Goal: Task Accomplishment & Management: Use online tool/utility

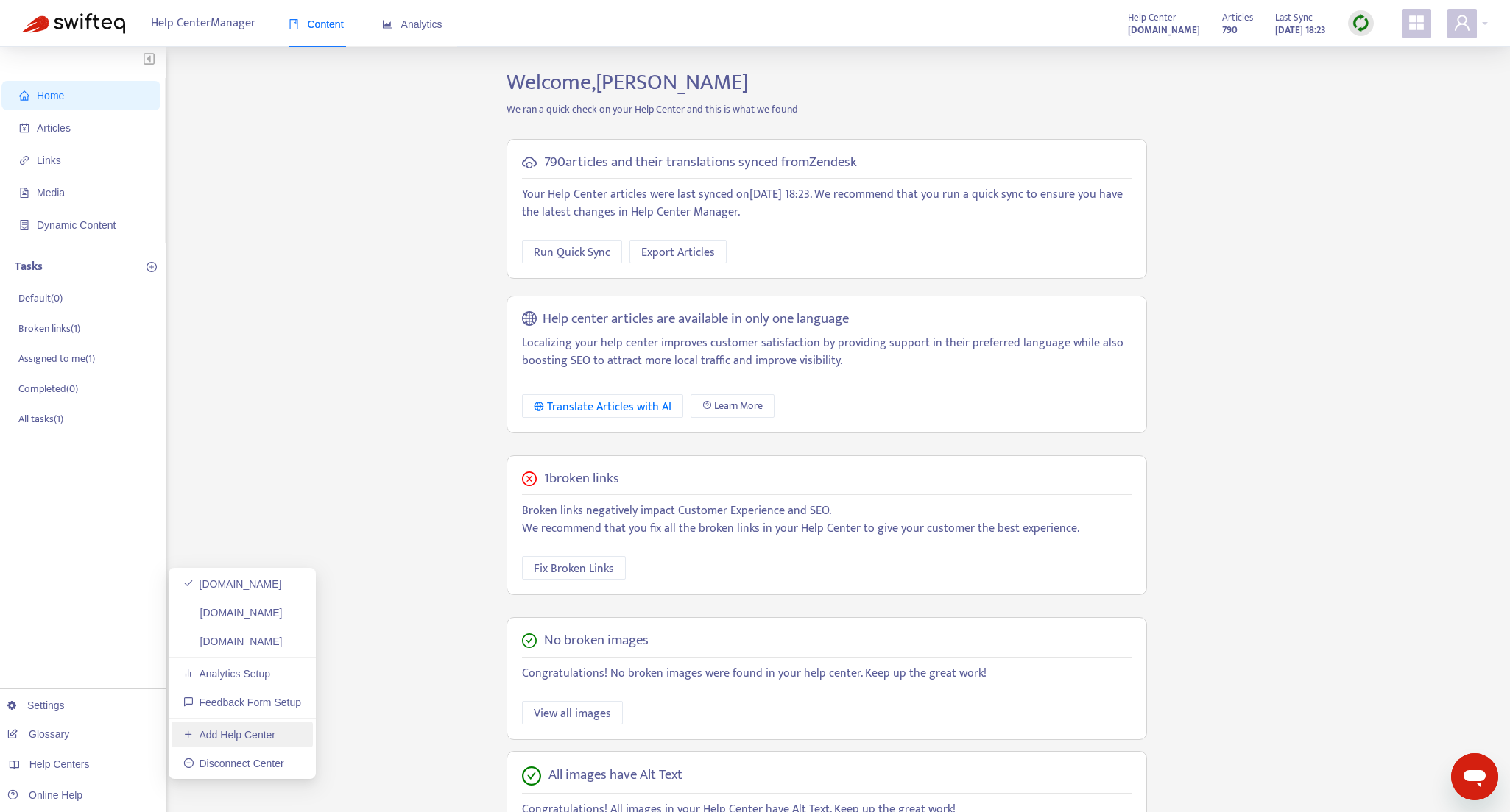
click at [246, 731] on link "Add Help Center" at bounding box center [230, 735] width 92 height 12
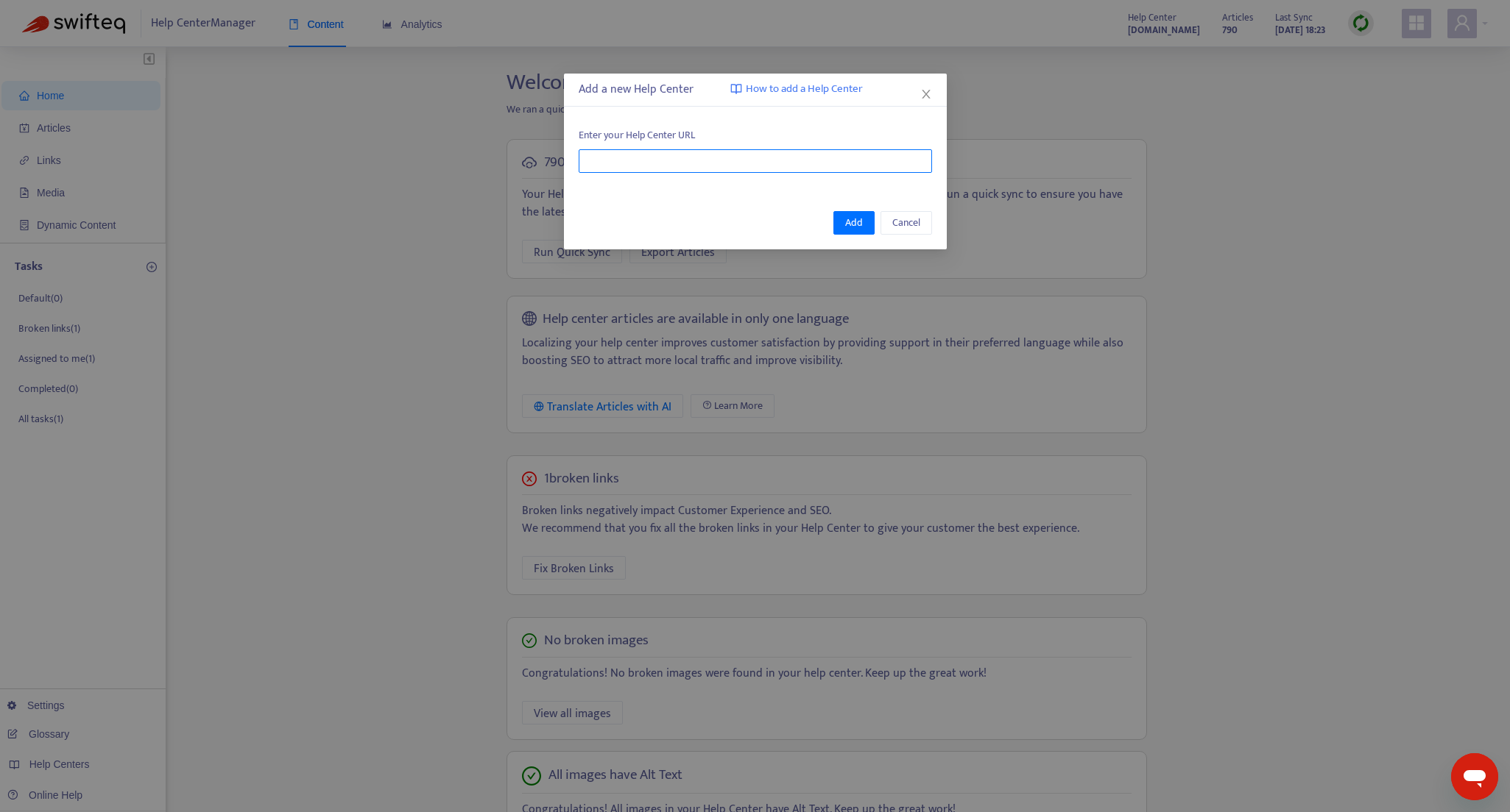
click at [754, 161] on input "text" at bounding box center [755, 161] width 354 height 23
paste input "**********"
type input "**********"
click at [855, 224] on span "Add" at bounding box center [854, 223] width 17 height 17
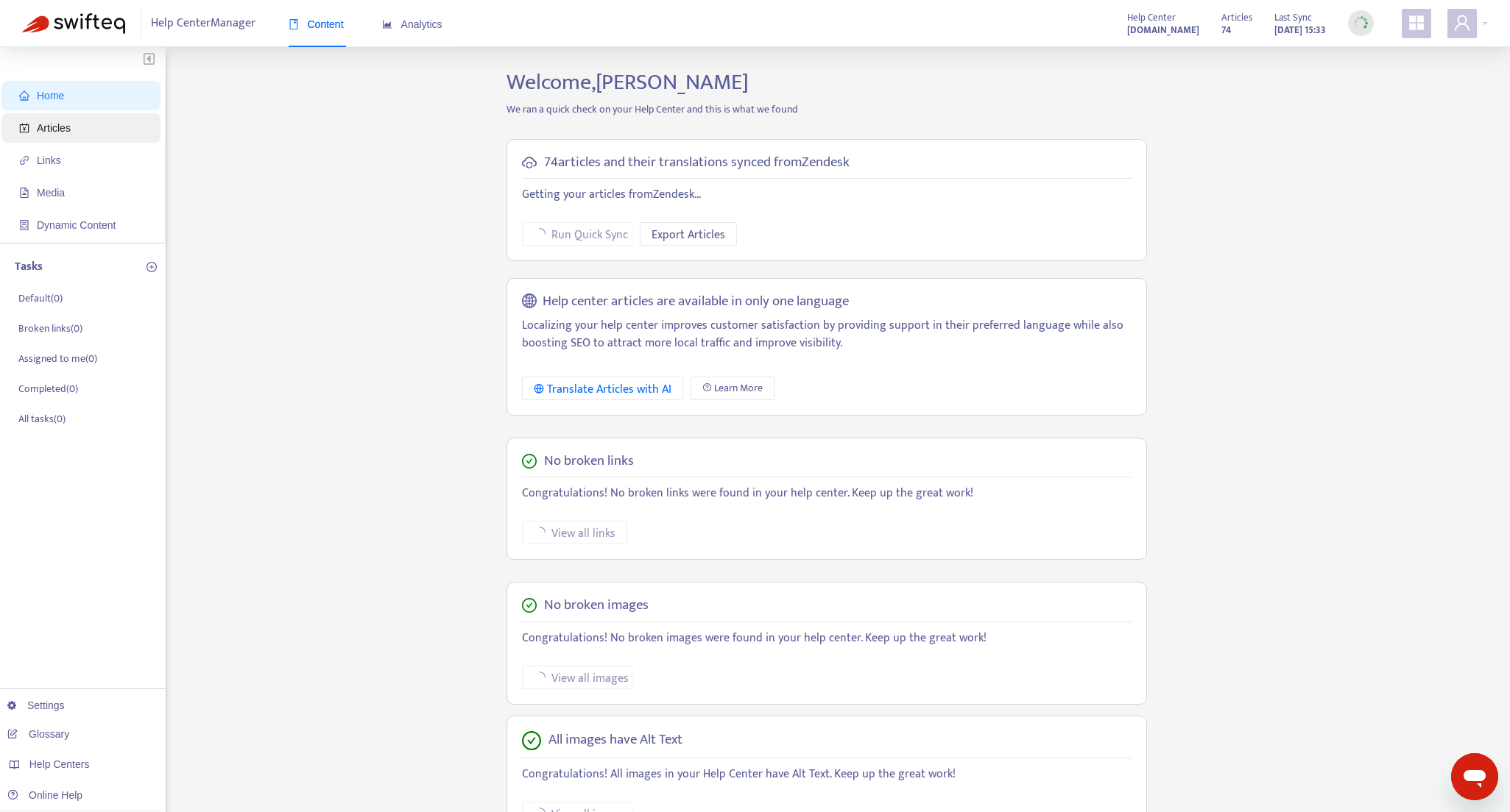
click at [68, 131] on span "Articles" at bounding box center [53, 128] width 34 height 12
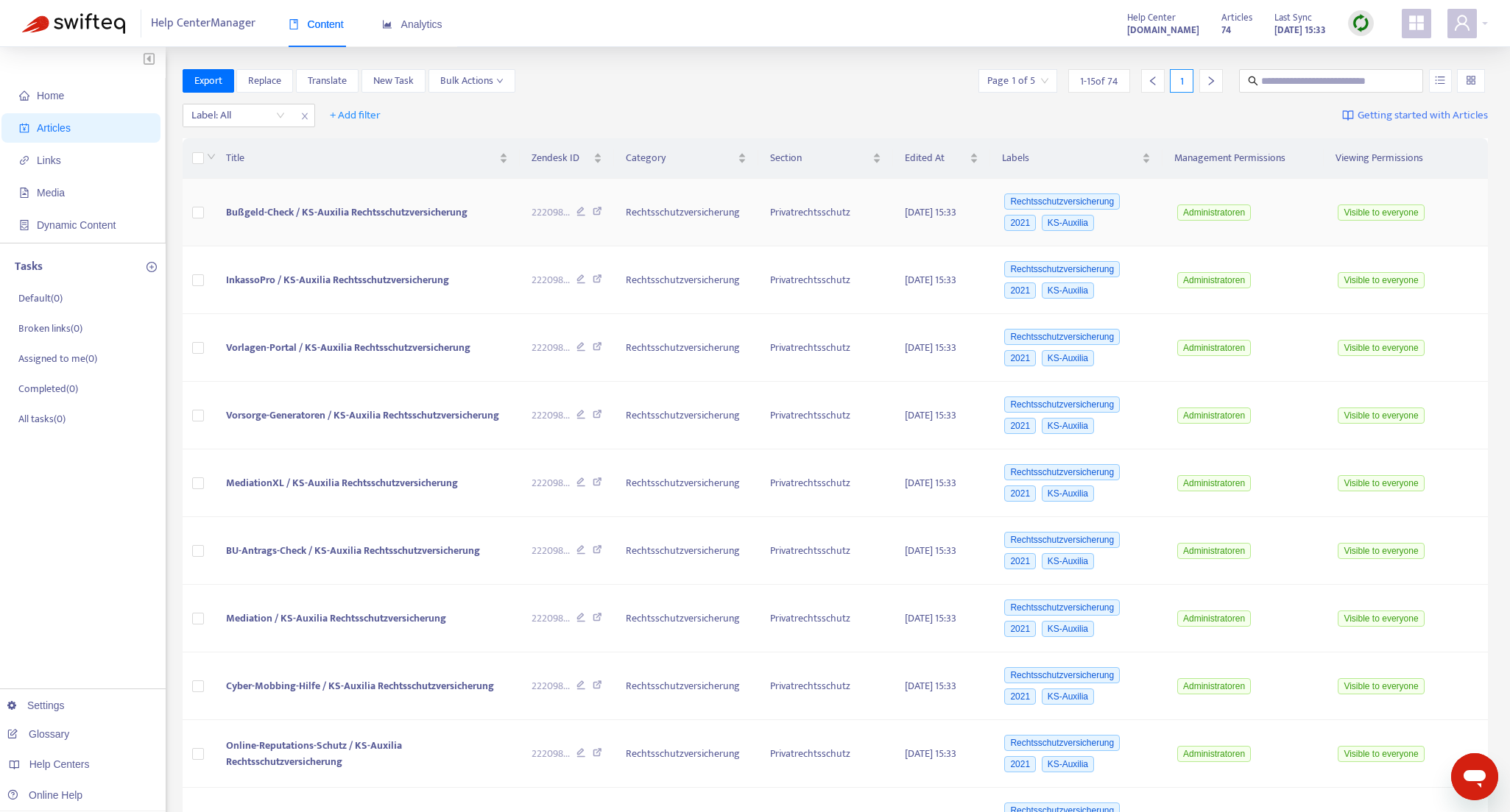
click at [321, 217] on span "Bußgeld-Check / KS-Auxilia Rechtsschutzversicherung" at bounding box center [347, 211] width 241 height 17
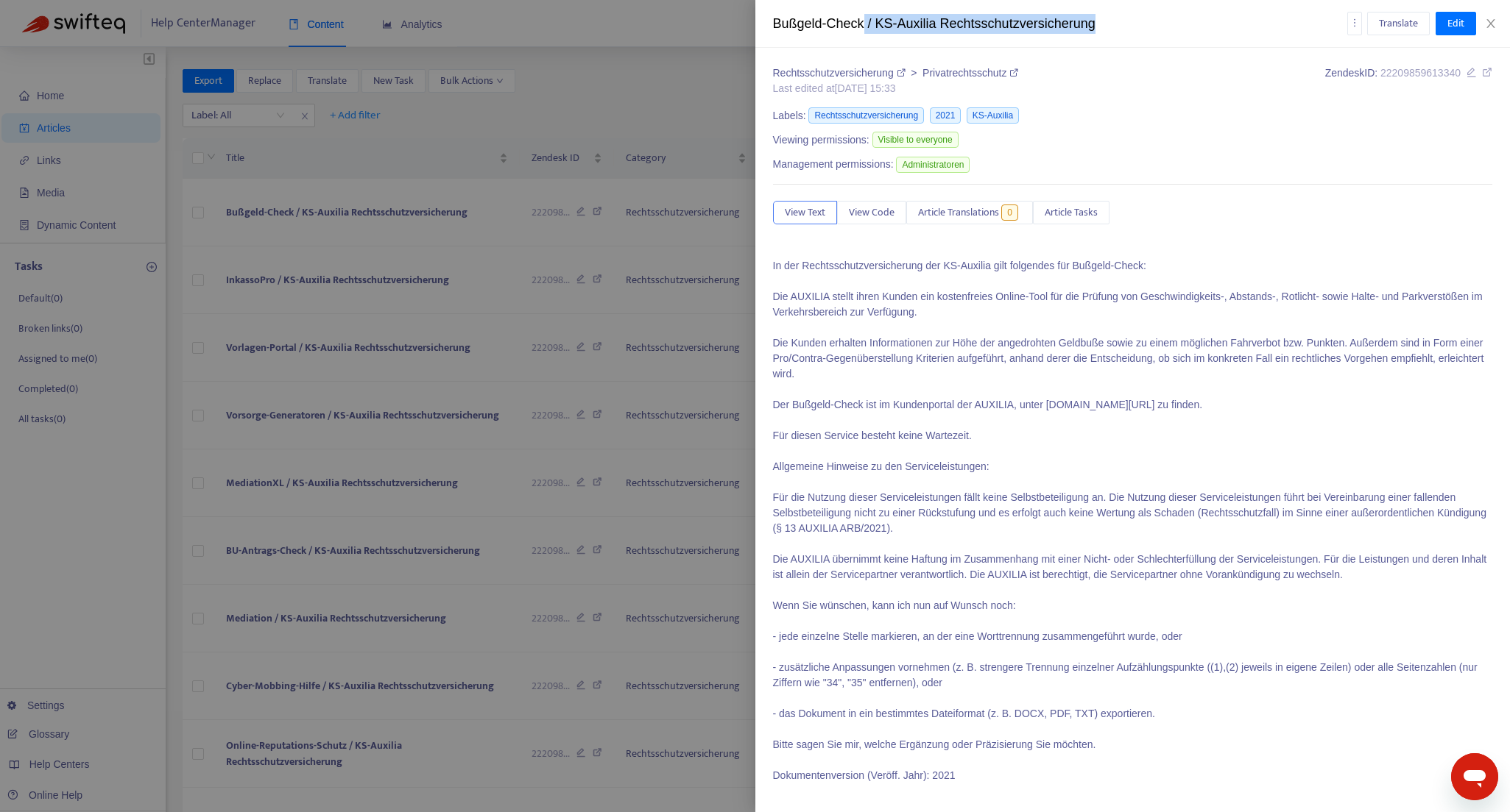
drag, startPoint x: 870, startPoint y: 24, endPoint x: 1107, endPoint y: 26, distance: 237.0
click at [1107, 26] on div "Bußgeld-Check / KS-Auxilia Rechtsschutzversicherung" at bounding box center [1060, 23] width 574 height 20
copy div "/ KS-Auxilia Rechtsschutzversicherung"
click at [307, 158] on div at bounding box center [755, 406] width 1510 height 812
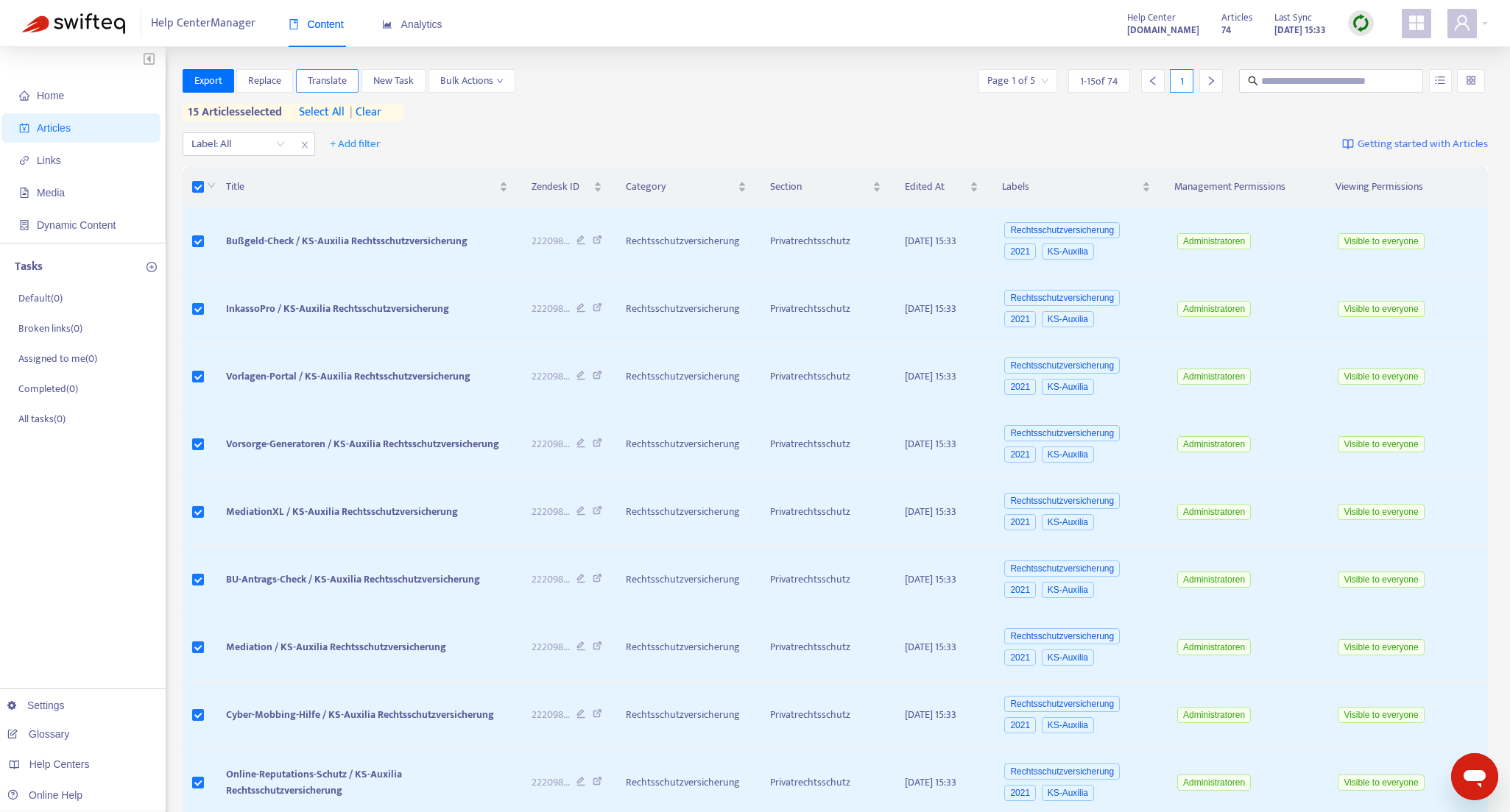
drag, startPoint x: 340, startPoint y: 111, endPoint x: 304, endPoint y: 91, distance: 41.2
click at [340, 111] on span "select all" at bounding box center [321, 112] width 45 height 17
click at [265, 83] on span "Replace" at bounding box center [265, 81] width 33 height 17
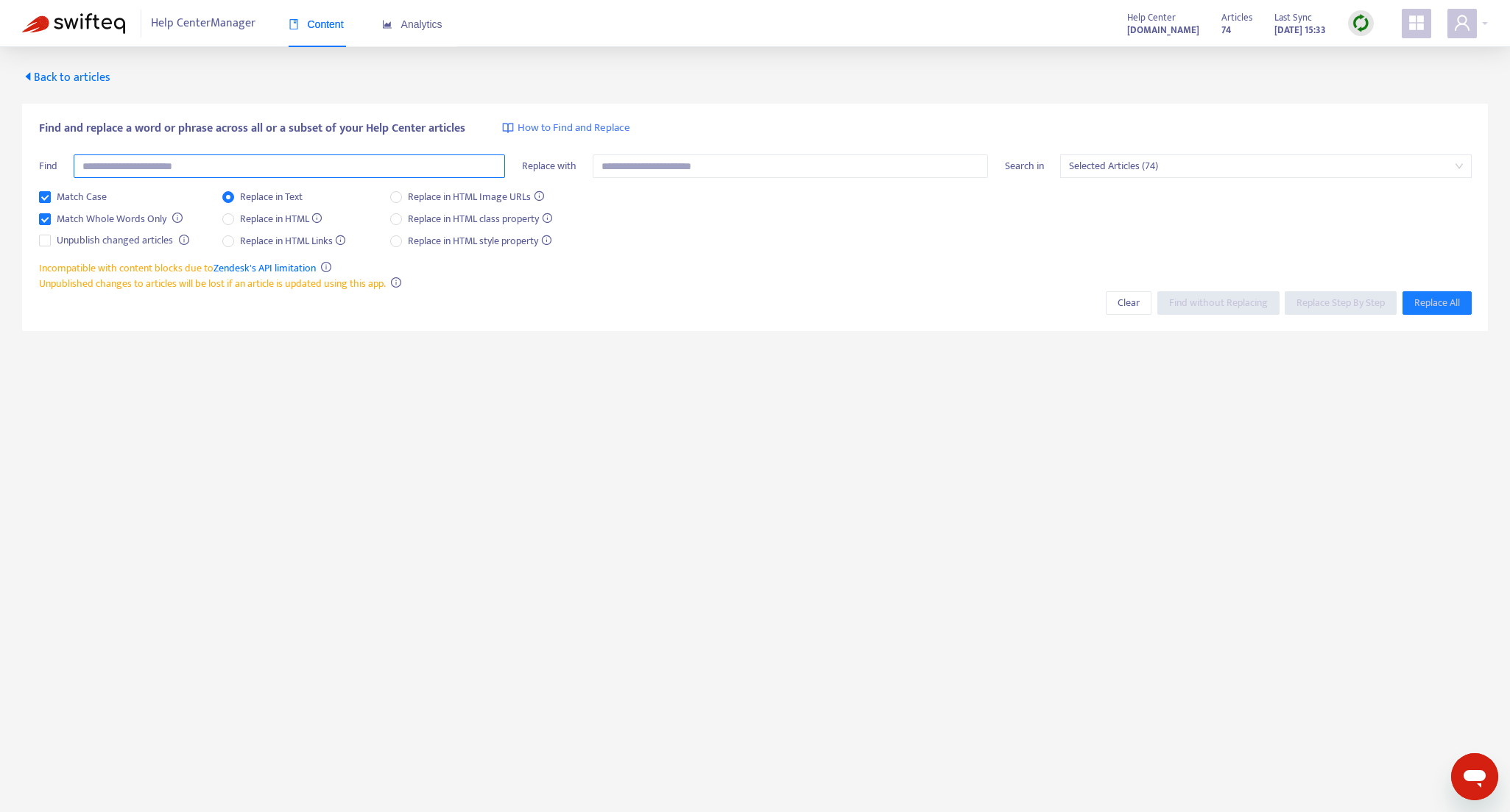
click at [347, 166] on input "text" at bounding box center [289, 166] width 431 height 23
paste input "**********"
type input "**********"
click at [744, 164] on input "text" at bounding box center [791, 166] width 395 height 23
paste input "**********"
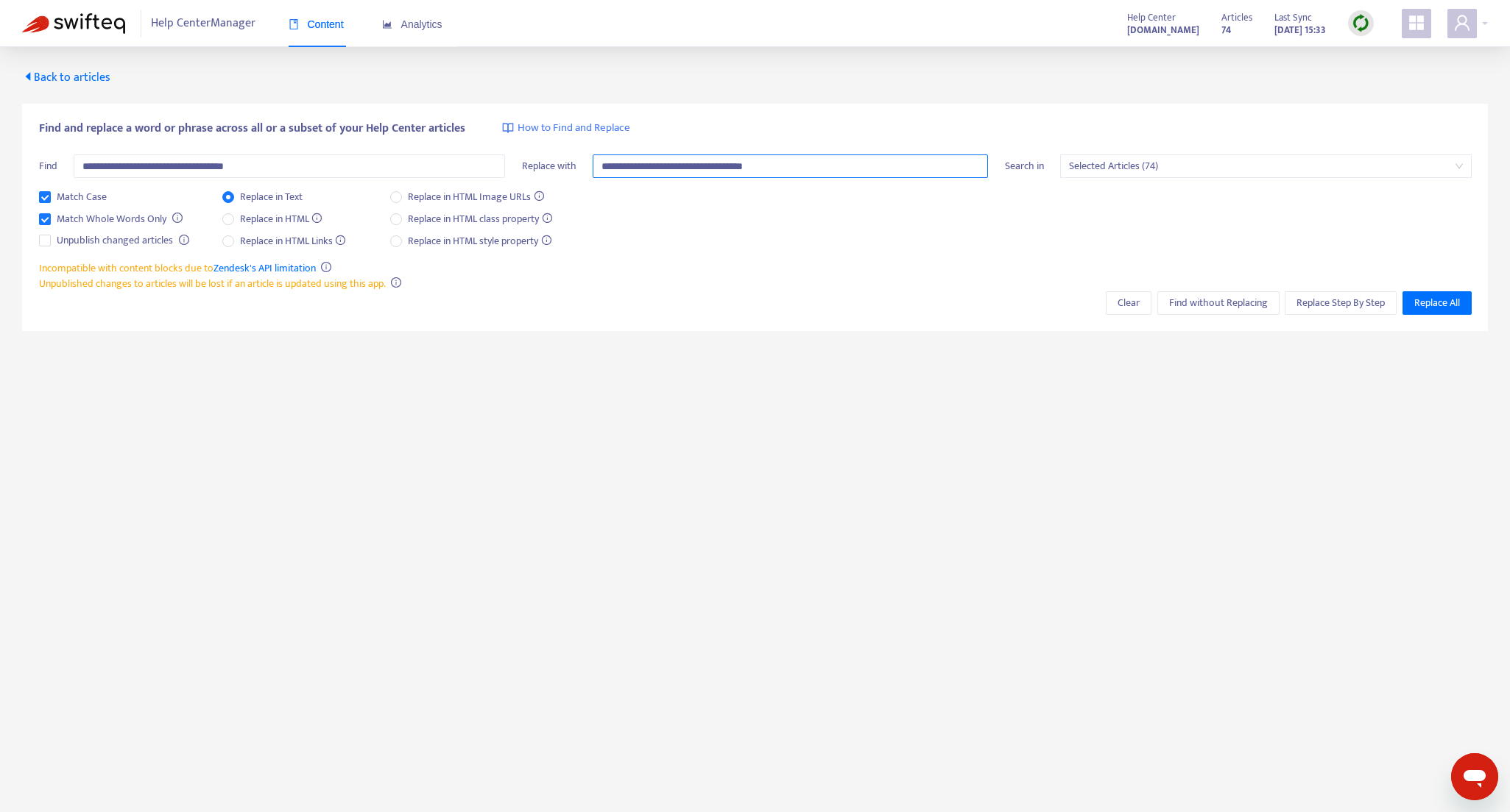
drag, startPoint x: 785, startPoint y: 169, endPoint x: 864, endPoint y: 170, distance: 79.0
click at [862, 169] on input "**********" at bounding box center [791, 166] width 395 height 23
type input "**********"
click at [1460, 302] on button "Replace All" at bounding box center [1436, 303] width 69 height 23
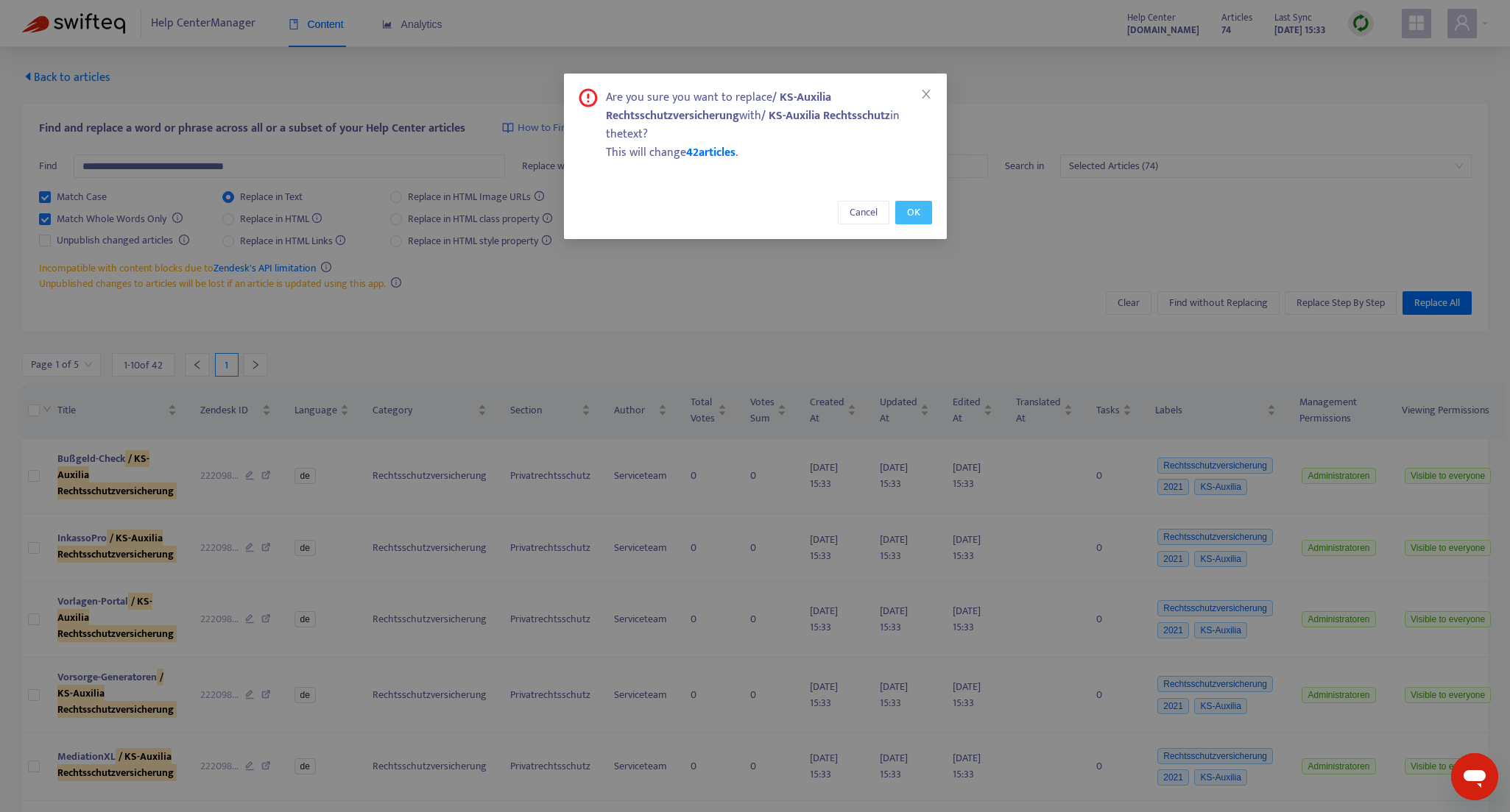
click at [917, 211] on span "OK" at bounding box center [913, 212] width 13 height 17
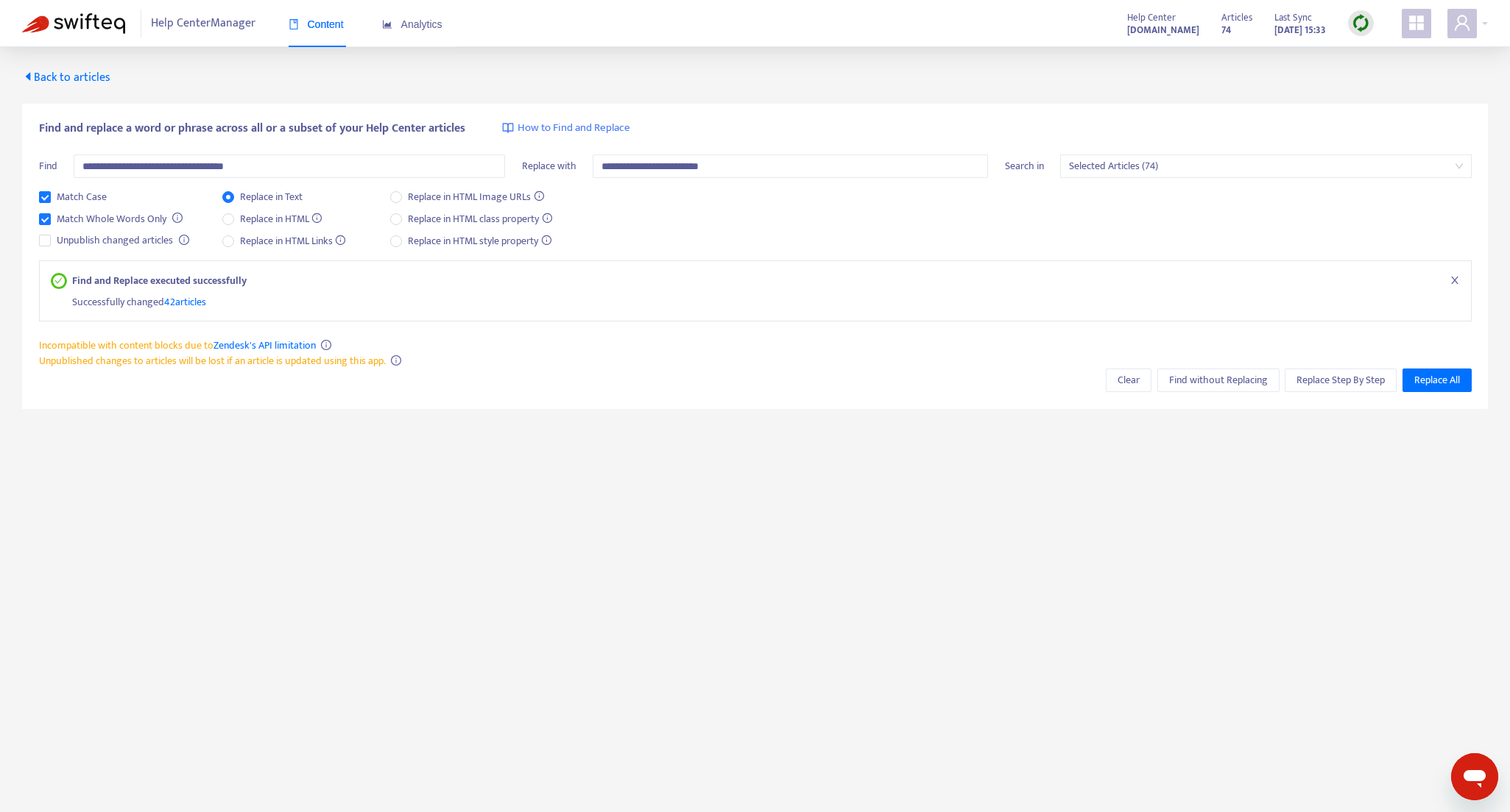
click at [95, 74] on span "Back to articles" at bounding box center [65, 77] width 88 height 20
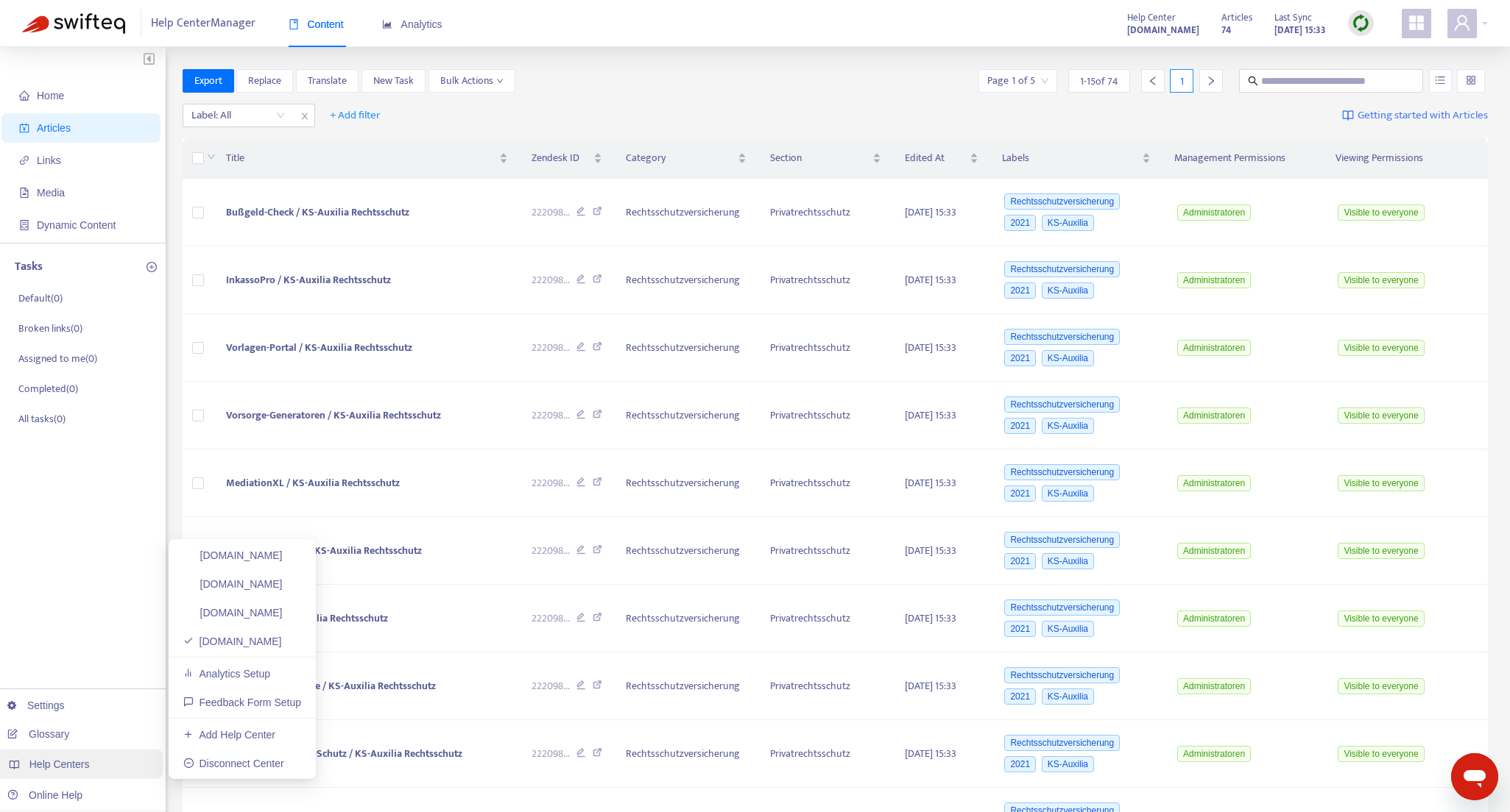
click at [84, 764] on span "Help Centers" at bounding box center [59, 765] width 60 height 12
click at [283, 611] on link "[DOMAIN_NAME]" at bounding box center [233, 613] width 99 height 12
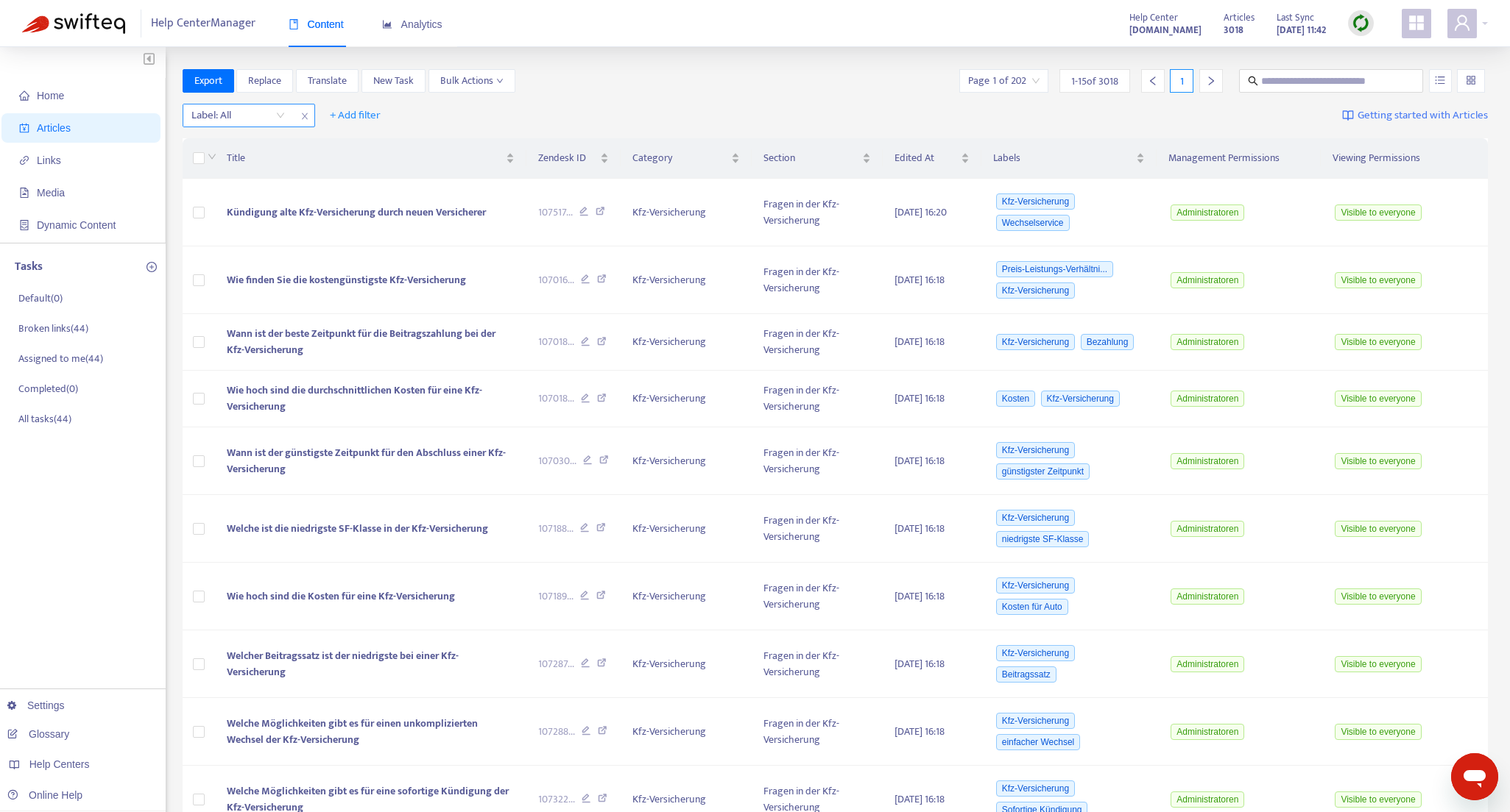
click at [274, 116] on div at bounding box center [231, 116] width 89 height 17
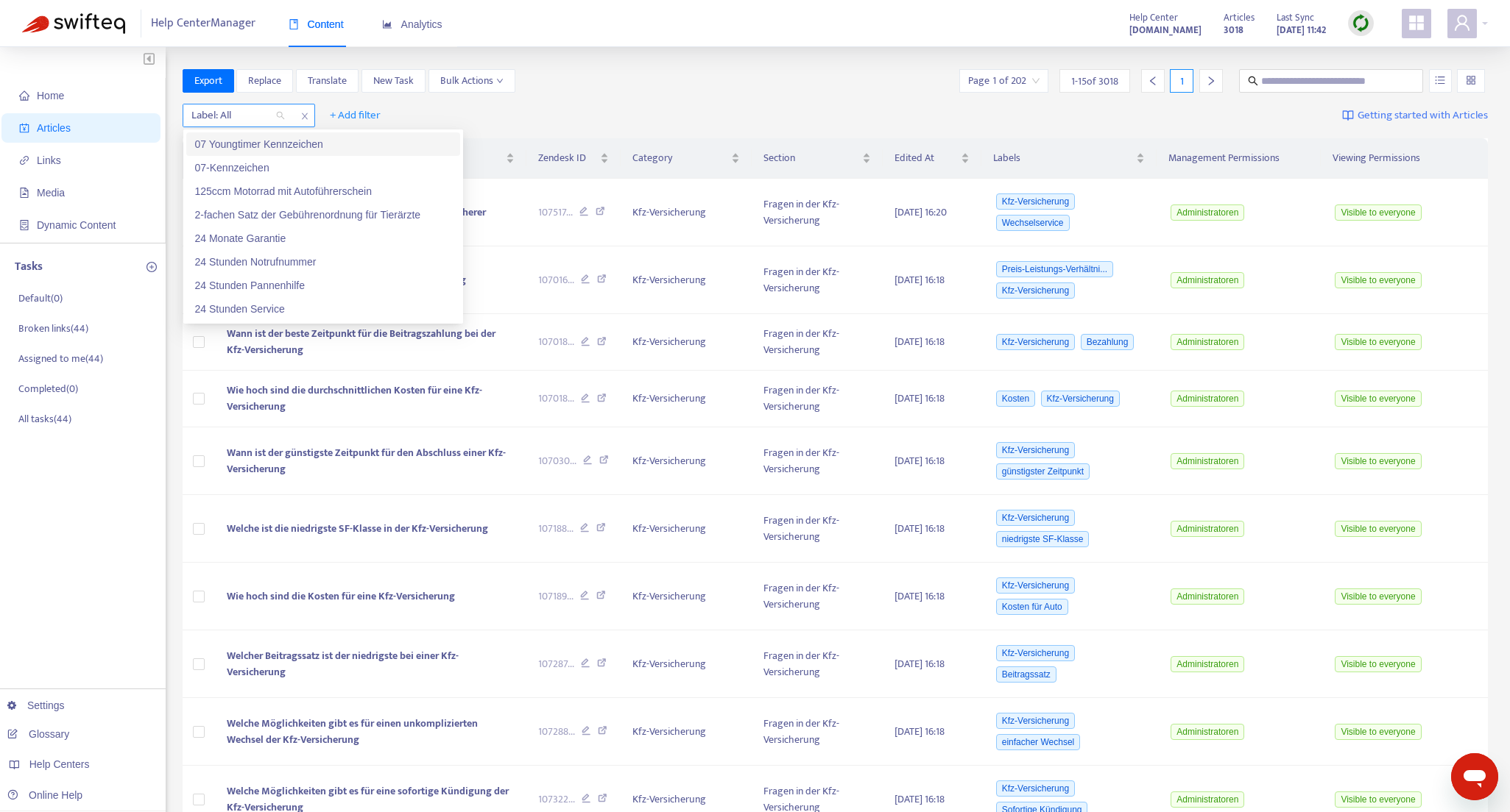
click at [303, 115] on icon "close" at bounding box center [304, 117] width 6 height 7
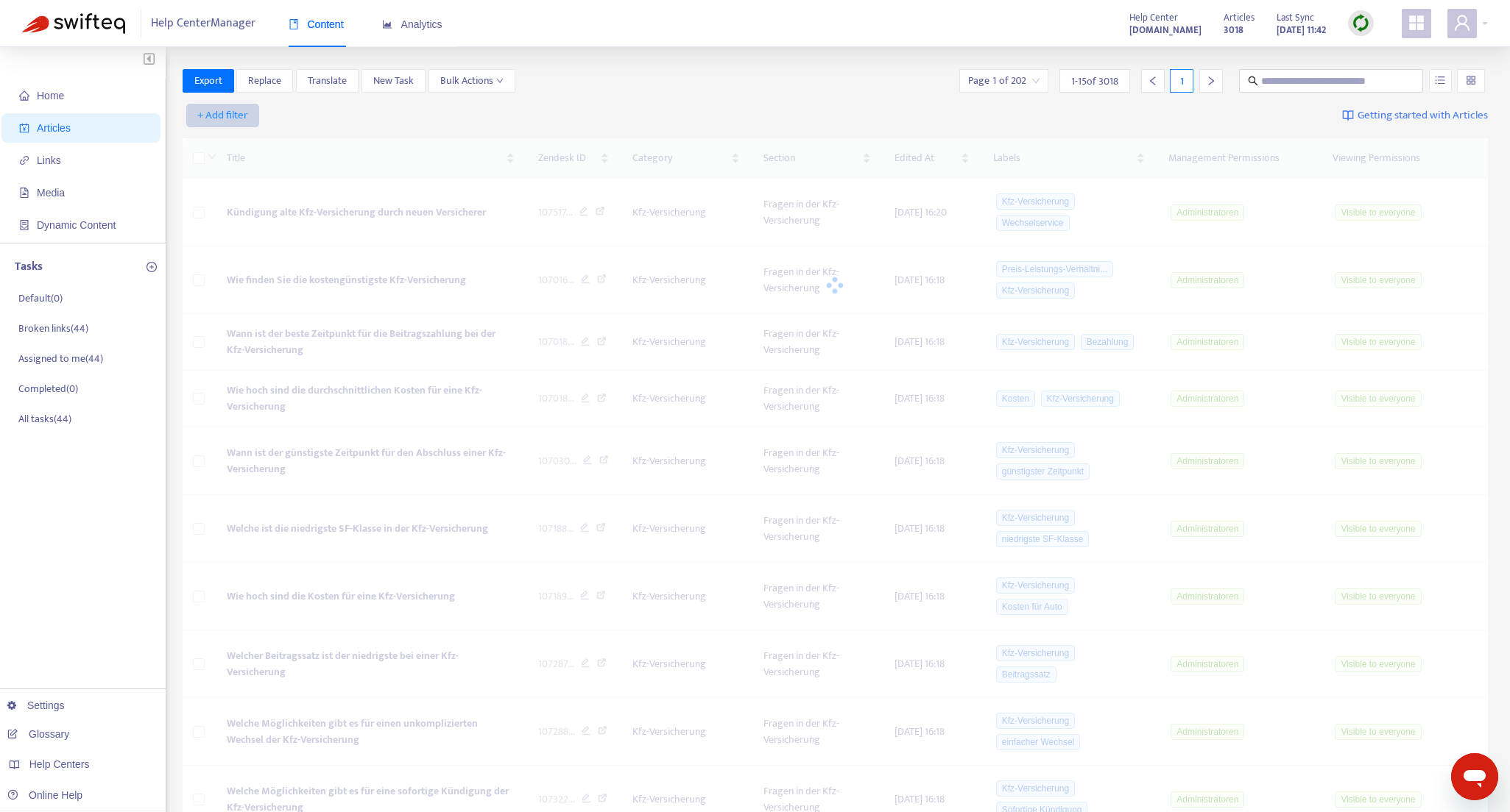
click at [245, 113] on span "+ Add filter" at bounding box center [223, 116] width 51 height 17
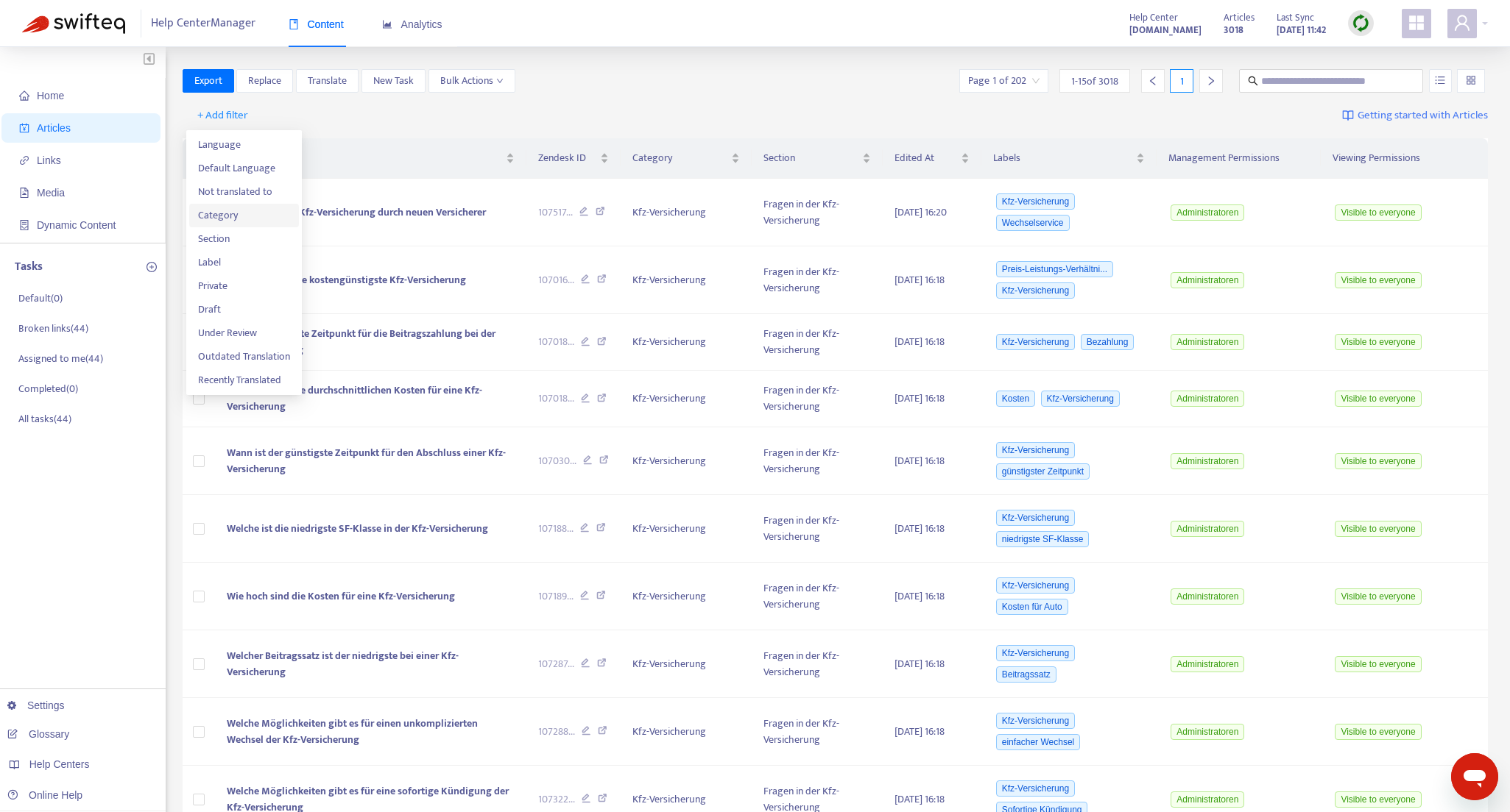
click at [224, 214] on span "Category" at bounding box center [244, 215] width 92 height 17
click at [285, 116] on div "Category: All" at bounding box center [239, 115] width 110 height 22
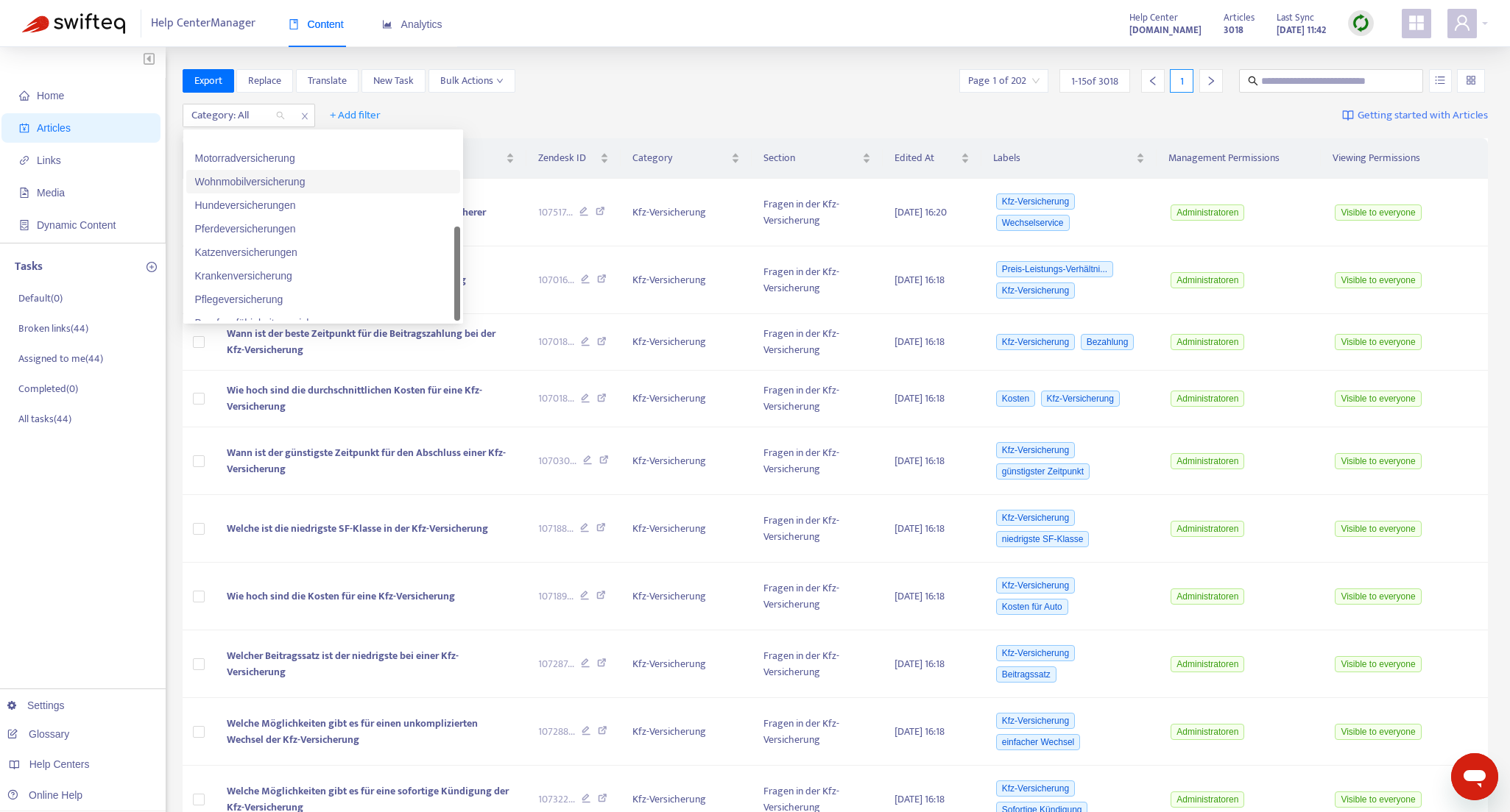
scroll to position [259, 0]
click at [231, 307] on div "Anbieter" at bounding box center [323, 309] width 256 height 17
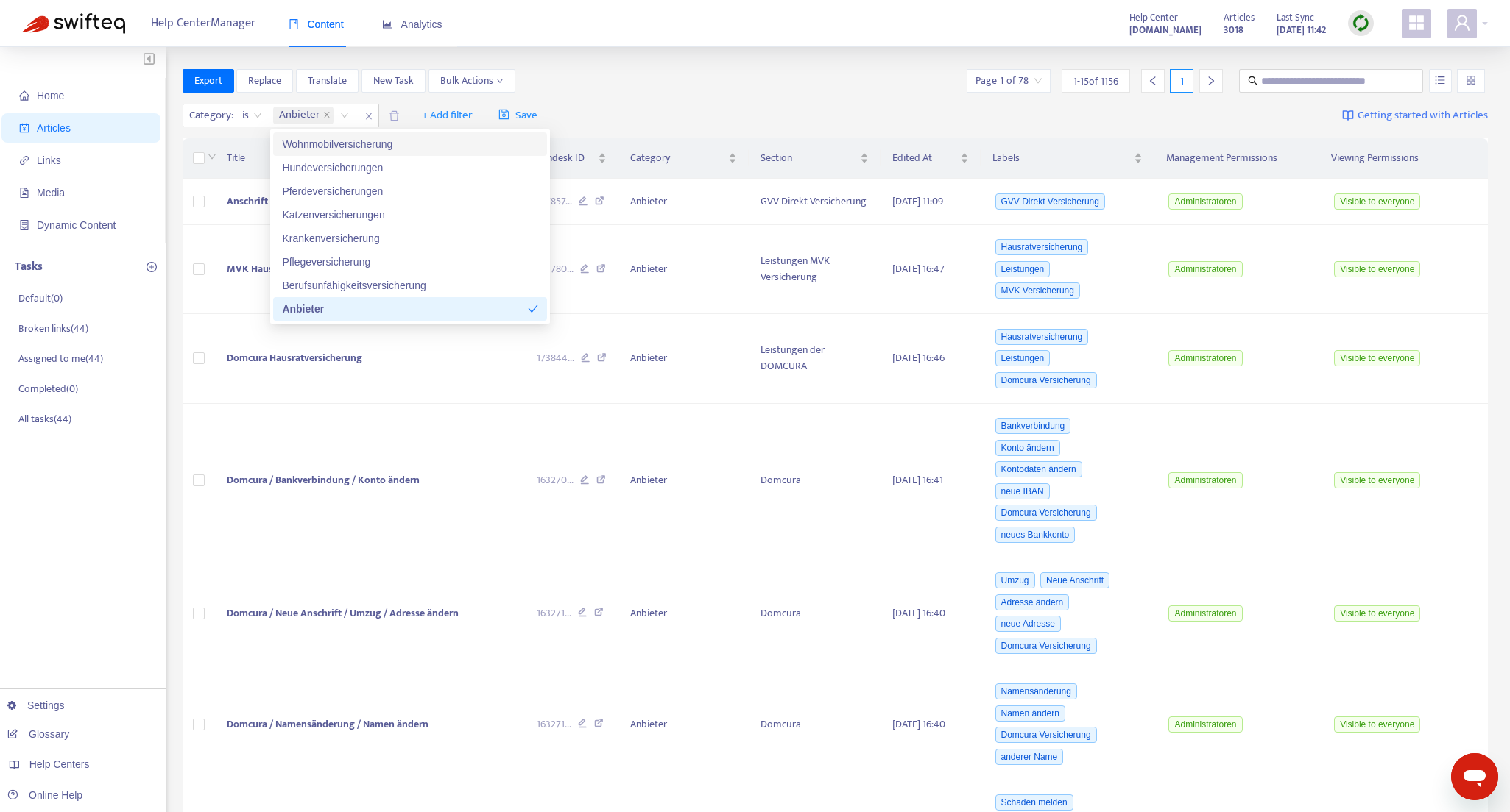
click at [608, 97] on div "Export Replace Translate New Task Bulk Actions Page 1 of 78 1 - 15 of 1156 1" at bounding box center [836, 84] width 1306 height 30
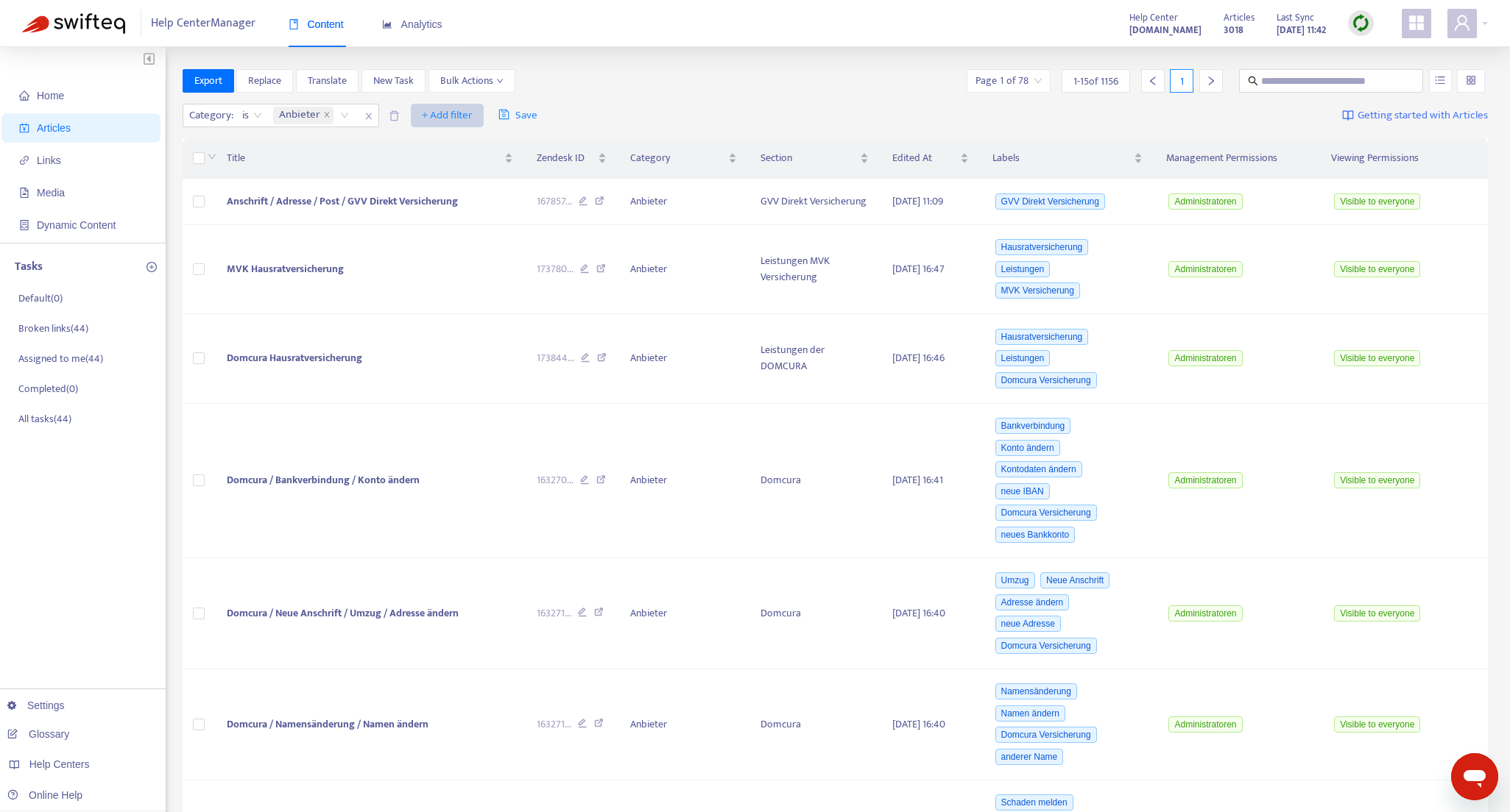
click at [438, 112] on span "+ Add filter" at bounding box center [447, 116] width 51 height 17
click at [437, 245] on span "Label" at bounding box center [469, 238] width 92 height 17
click at [480, 115] on div "Label: All" at bounding box center [438, 115] width 110 height 22
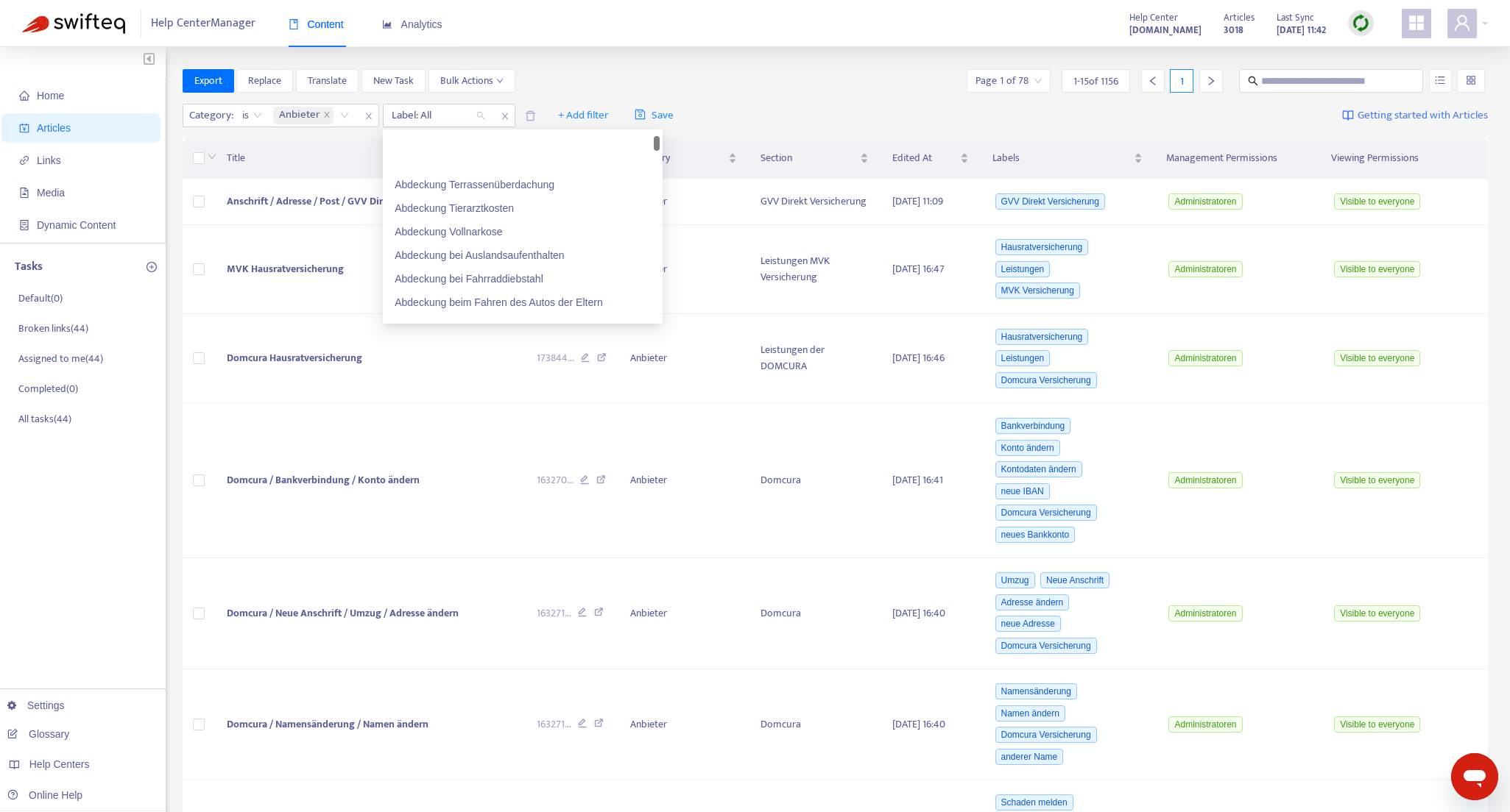
scroll to position [889, 0]
type input "*"
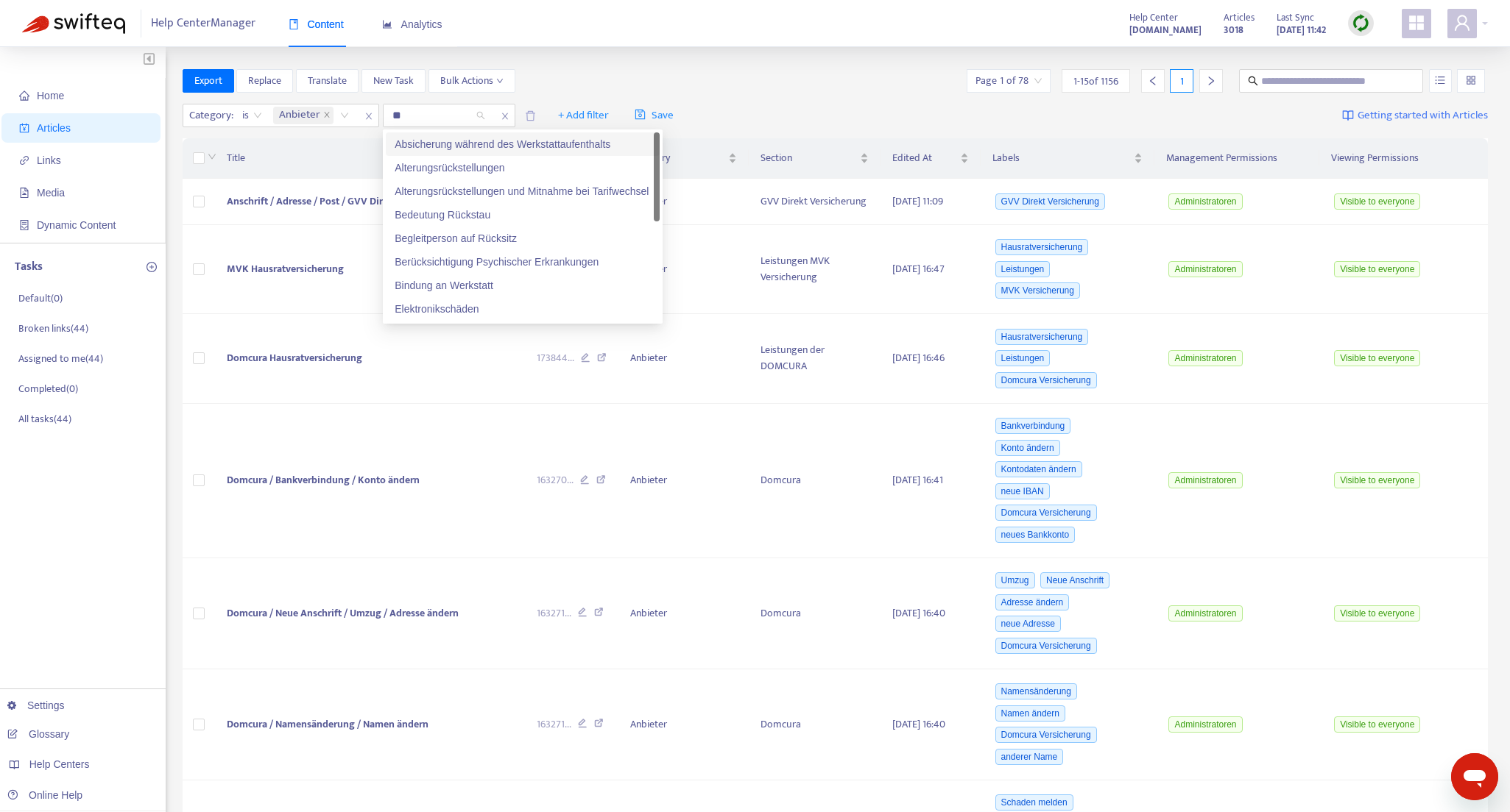
type input "*"
click at [461, 115] on div at bounding box center [431, 116] width 89 height 17
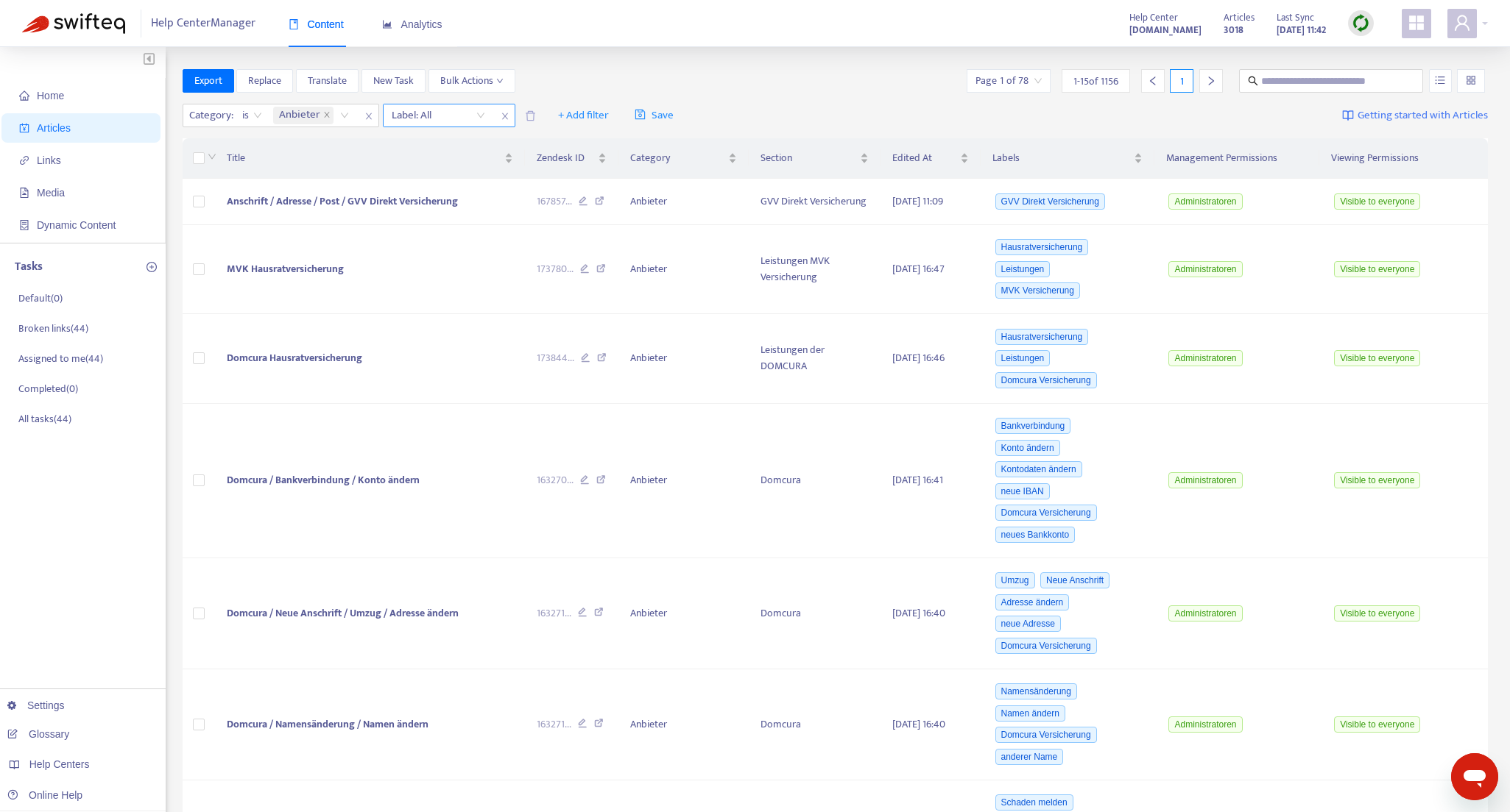
click at [509, 113] on icon "close" at bounding box center [505, 117] width 9 height 9
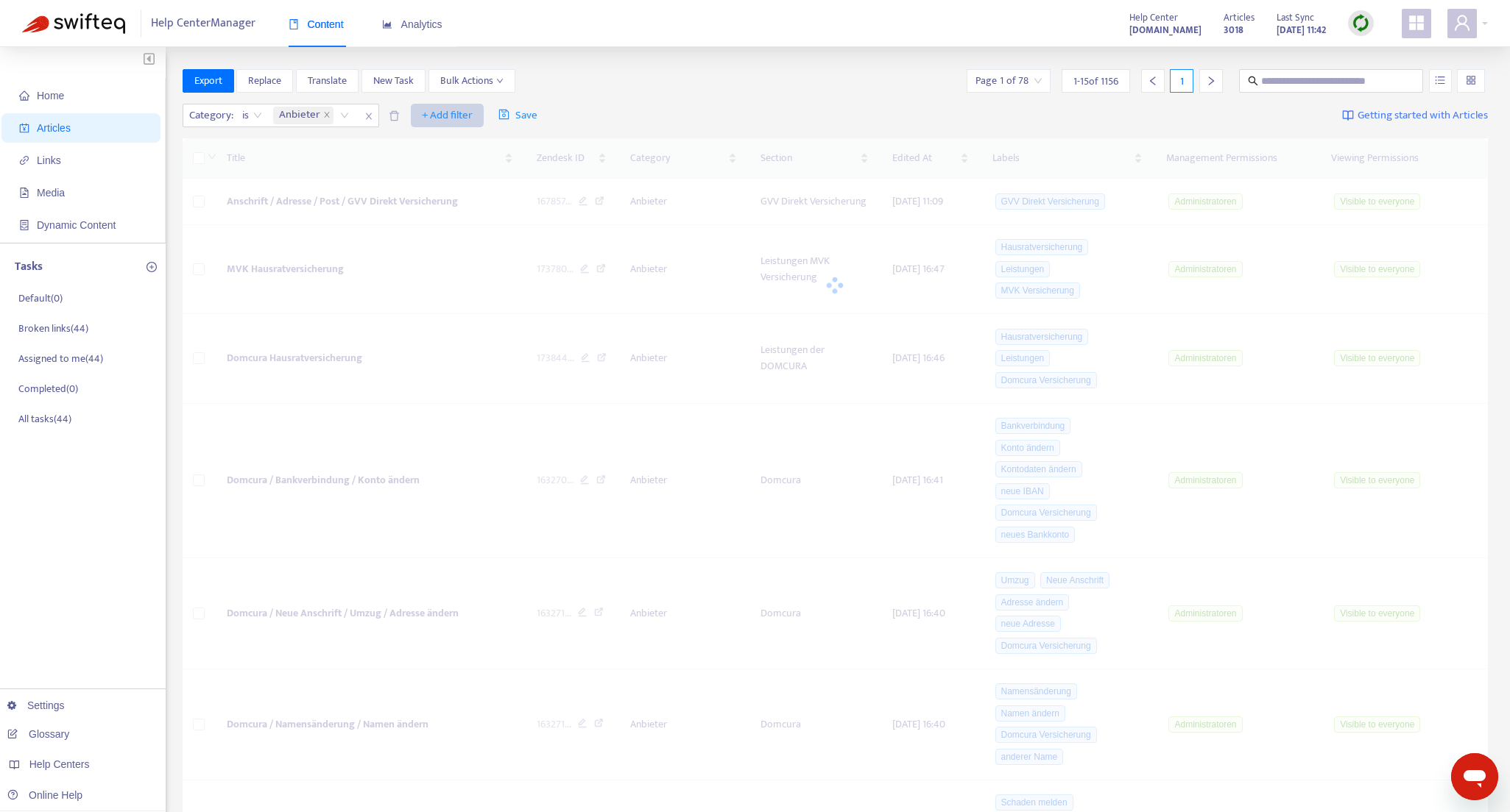
click at [461, 117] on span "+ Add filter" at bounding box center [447, 116] width 51 height 17
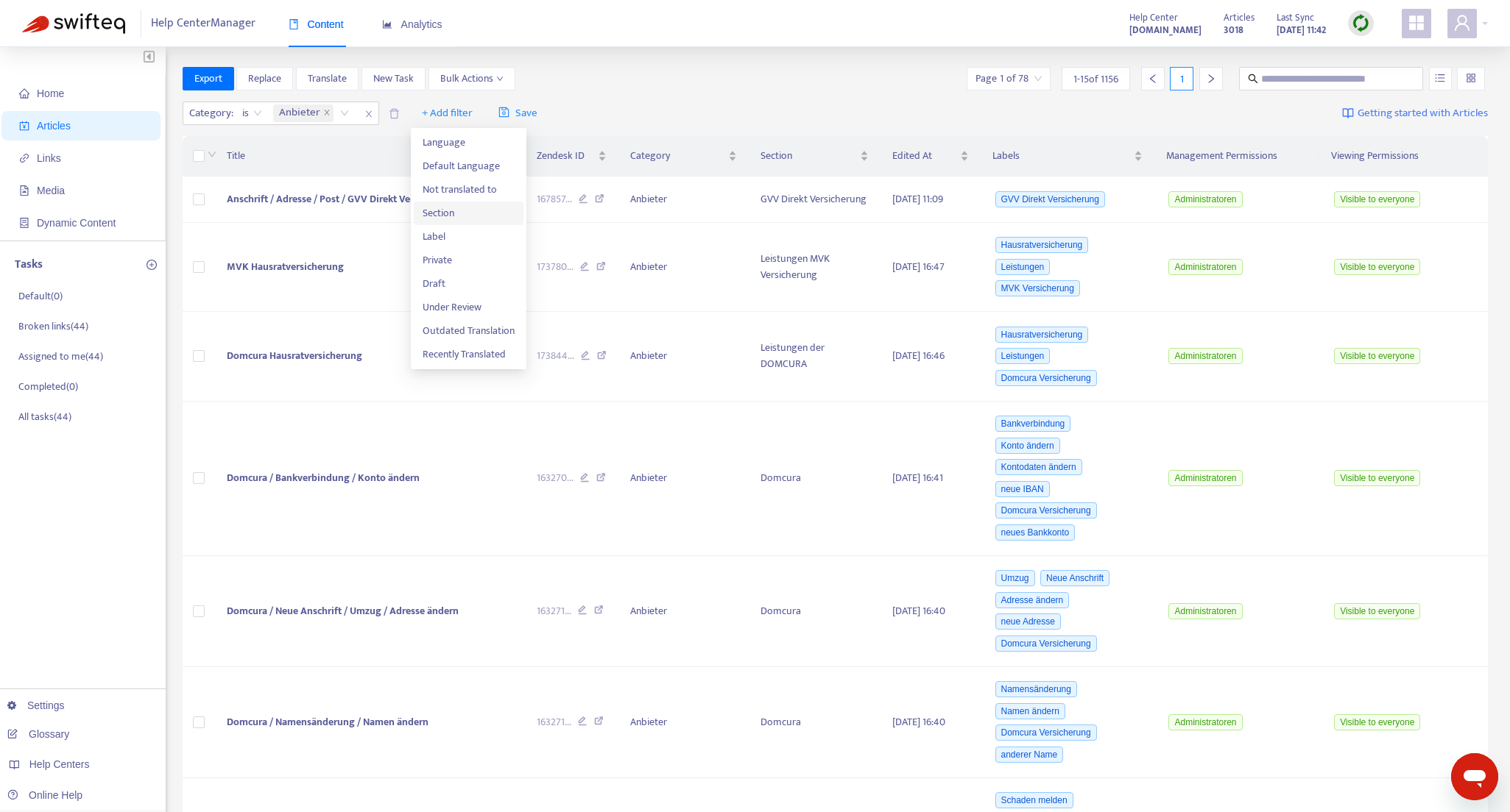
drag, startPoint x: 445, startPoint y: 215, endPoint x: 470, endPoint y: 153, distance: 66.9
click at [445, 214] on span "Section" at bounding box center [469, 213] width 92 height 17
click at [479, 116] on div "Section: All" at bounding box center [438, 114] width 110 height 22
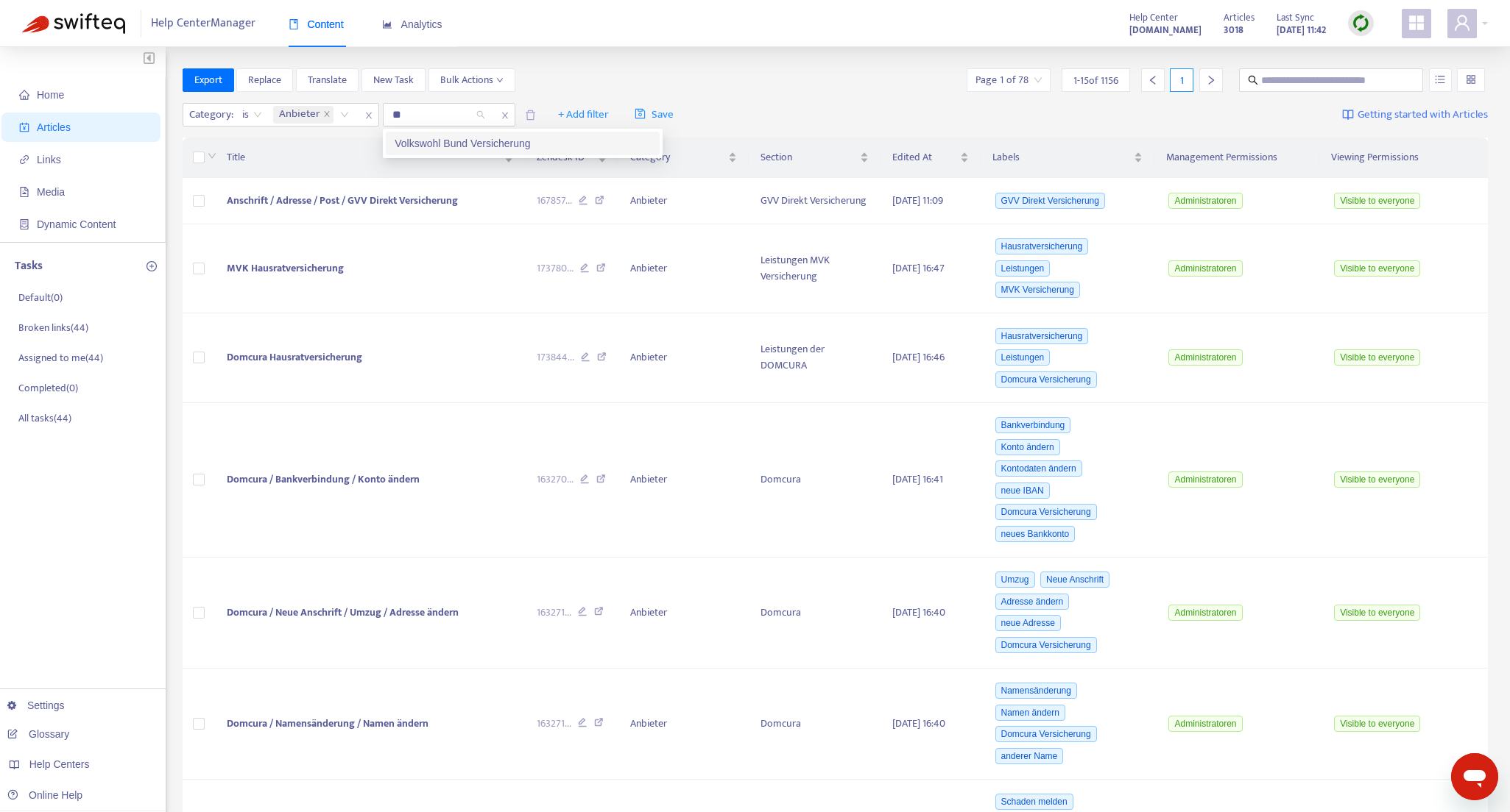
type input "*"
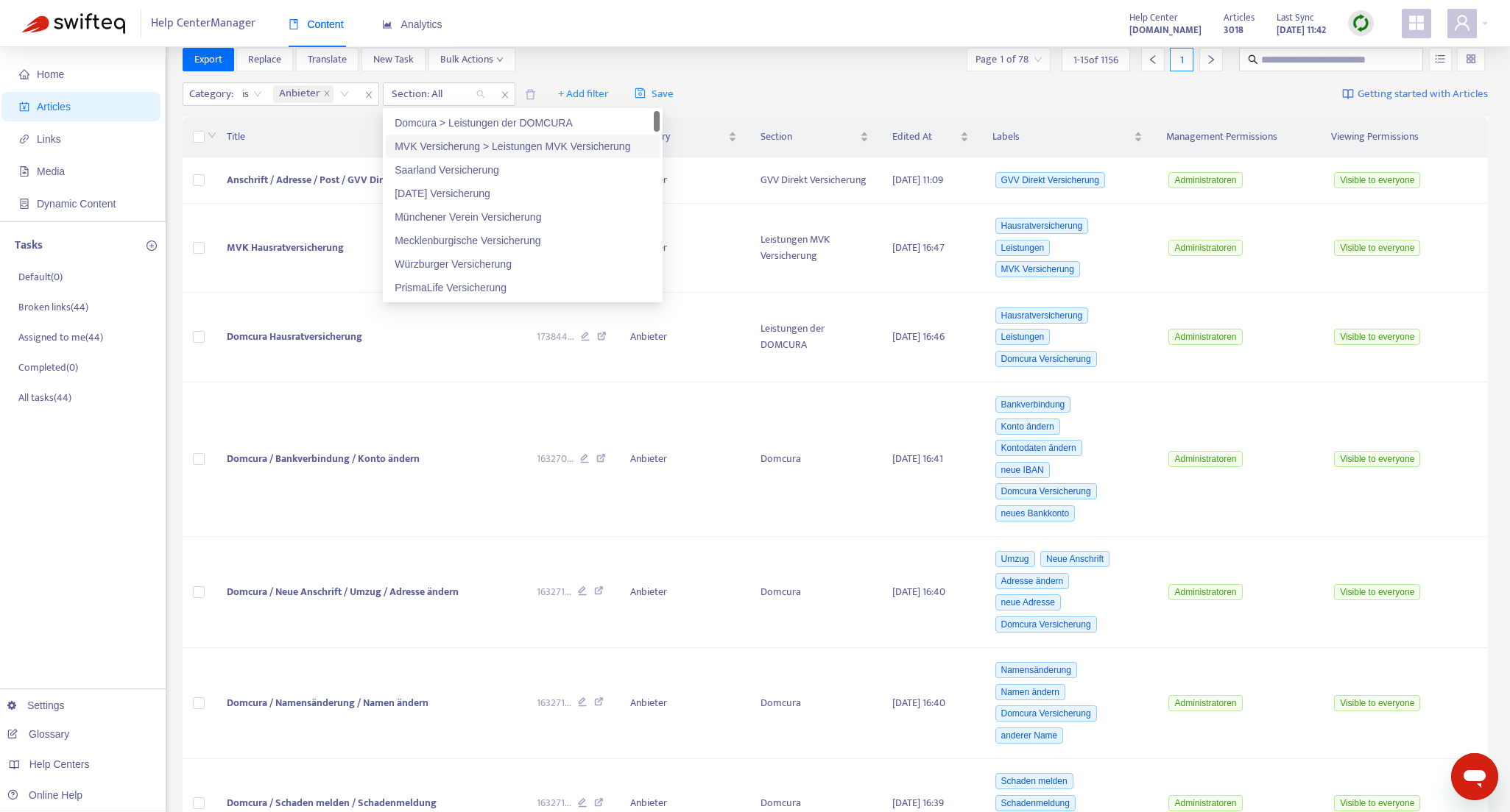
scroll to position [0, 0]
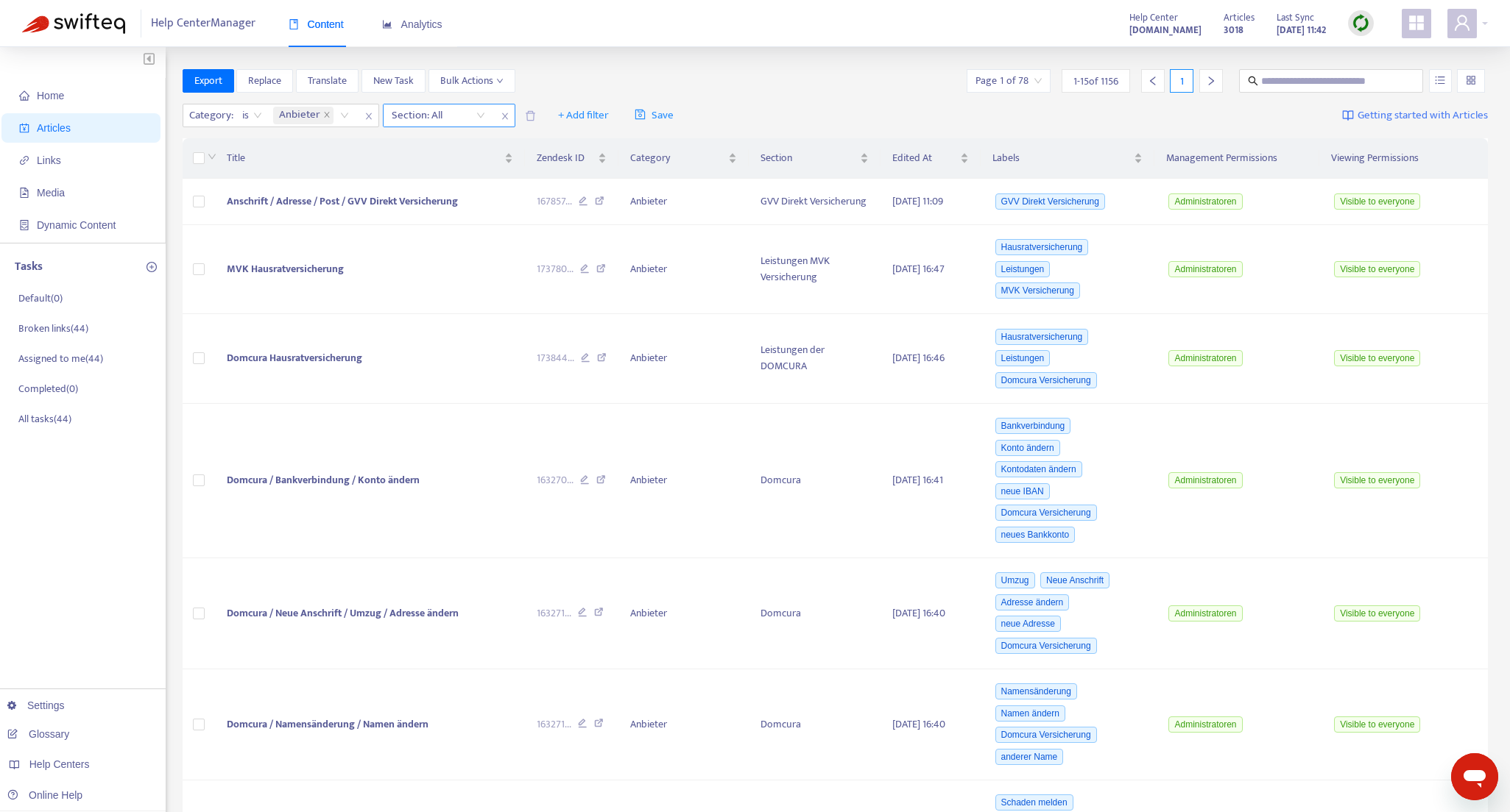
click at [483, 115] on div "Section: All" at bounding box center [438, 115] width 110 height 22
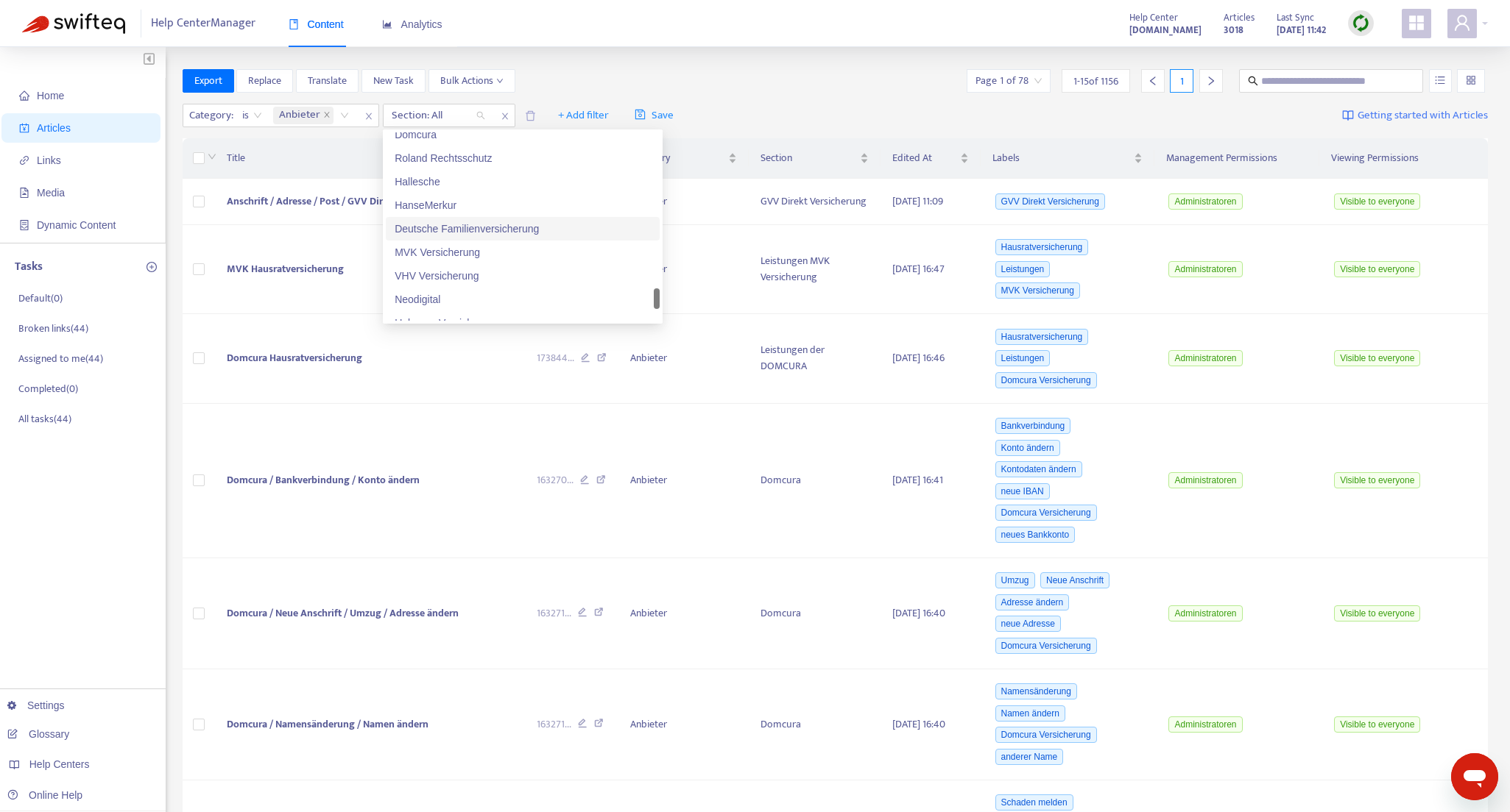
scroll to position [1777, 0]
click at [448, 158] on div "Roland Rechtsschutz" at bounding box center [522, 157] width 256 height 17
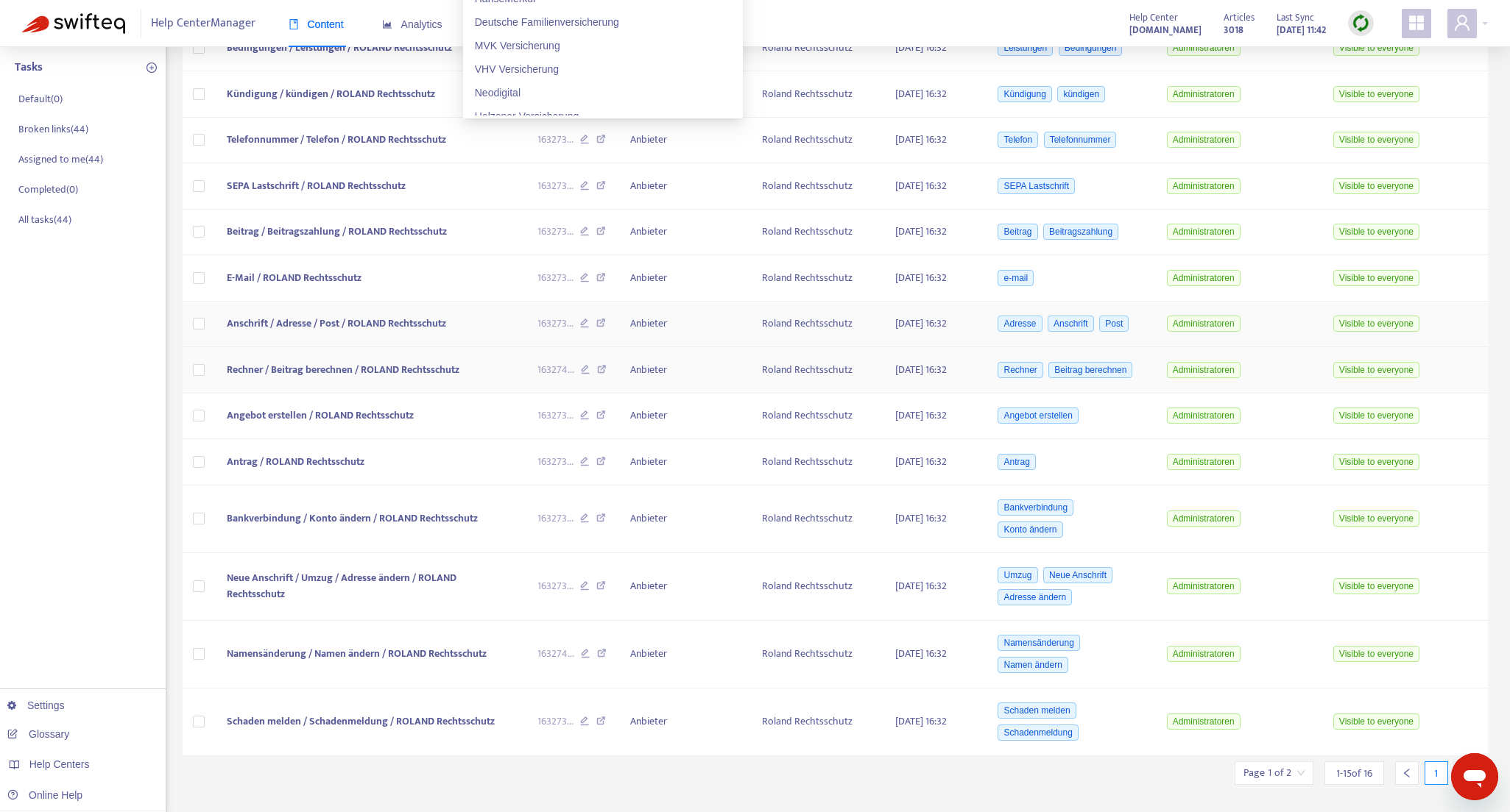
scroll to position [225, 0]
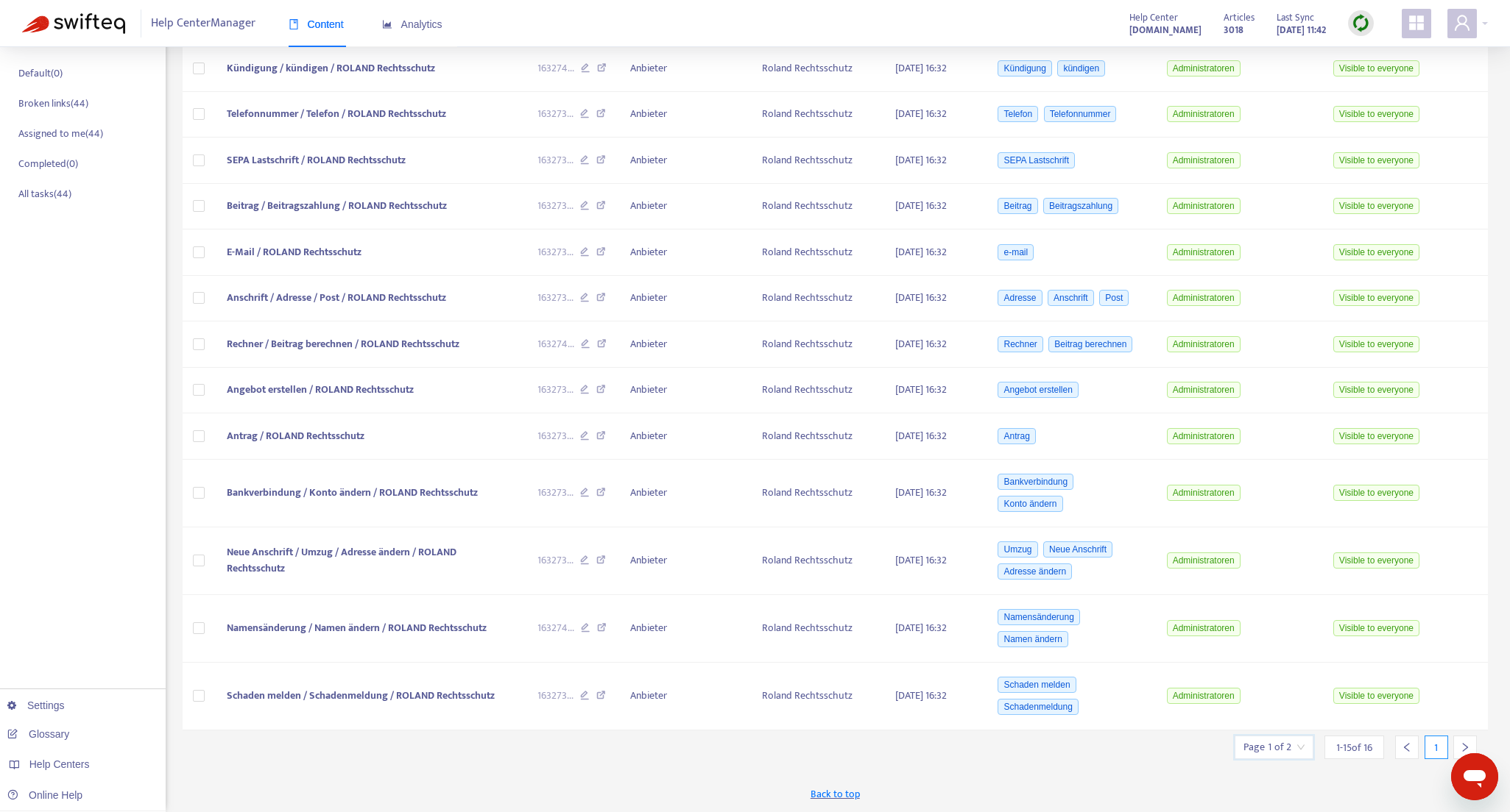
click at [1275, 748] on input "search" at bounding box center [1274, 747] width 61 height 22
click at [1274, 702] on span "15" at bounding box center [1237, 707] width 93 height 22
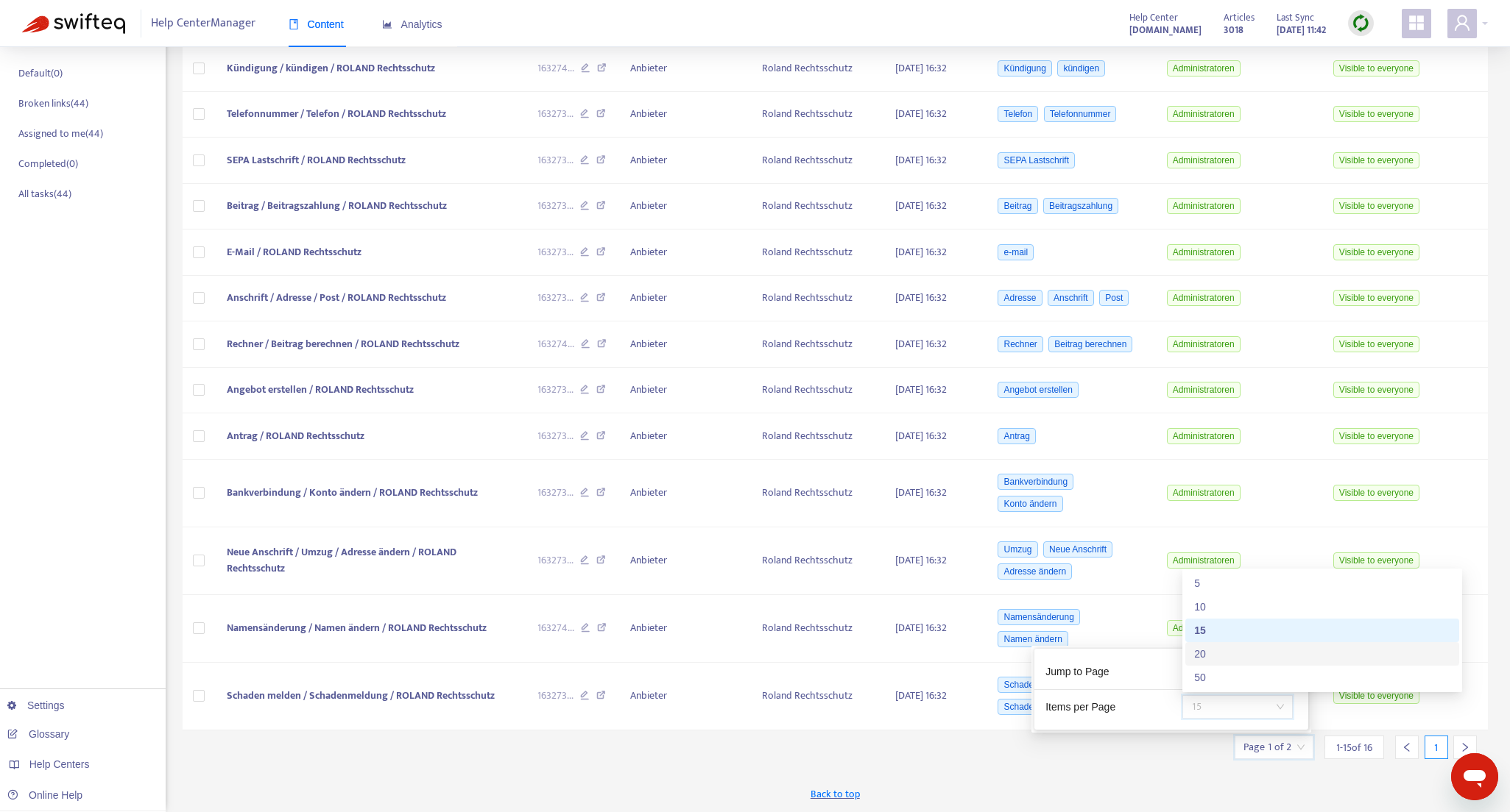
click at [1206, 646] on div "20" at bounding box center [1322, 654] width 256 height 17
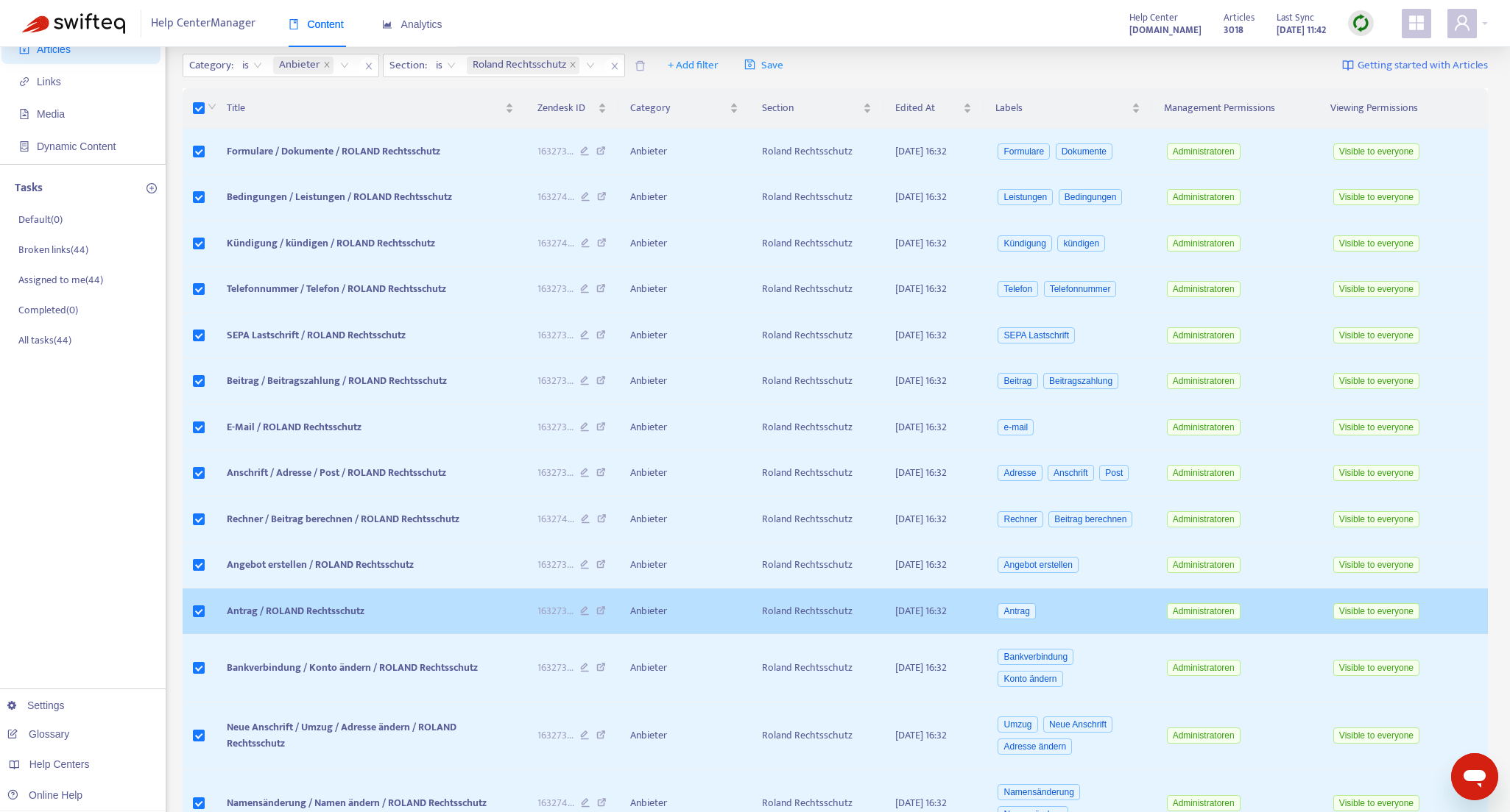
scroll to position [0, 0]
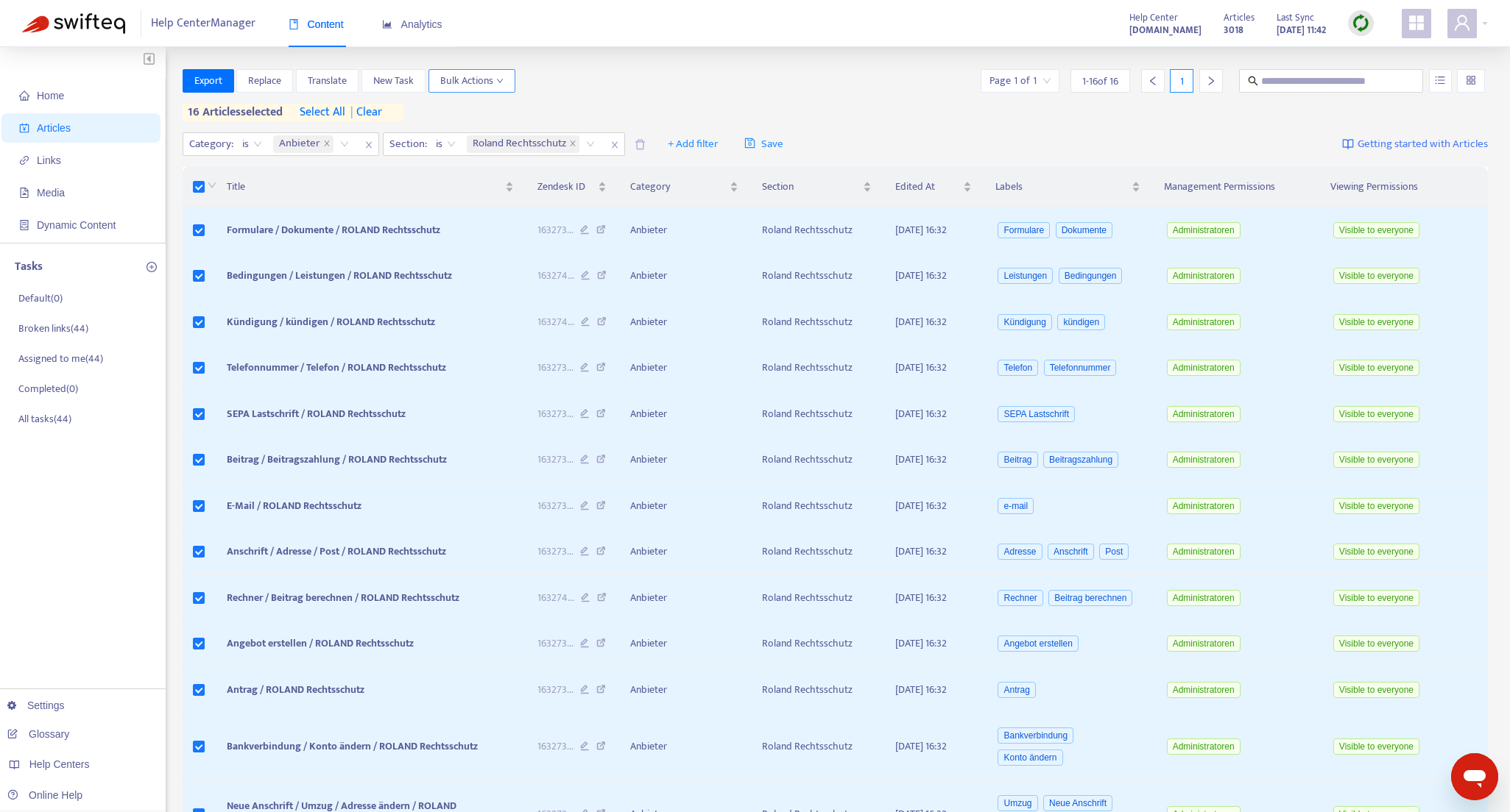
click at [500, 78] on icon "down" at bounding box center [500, 81] width 7 height 7
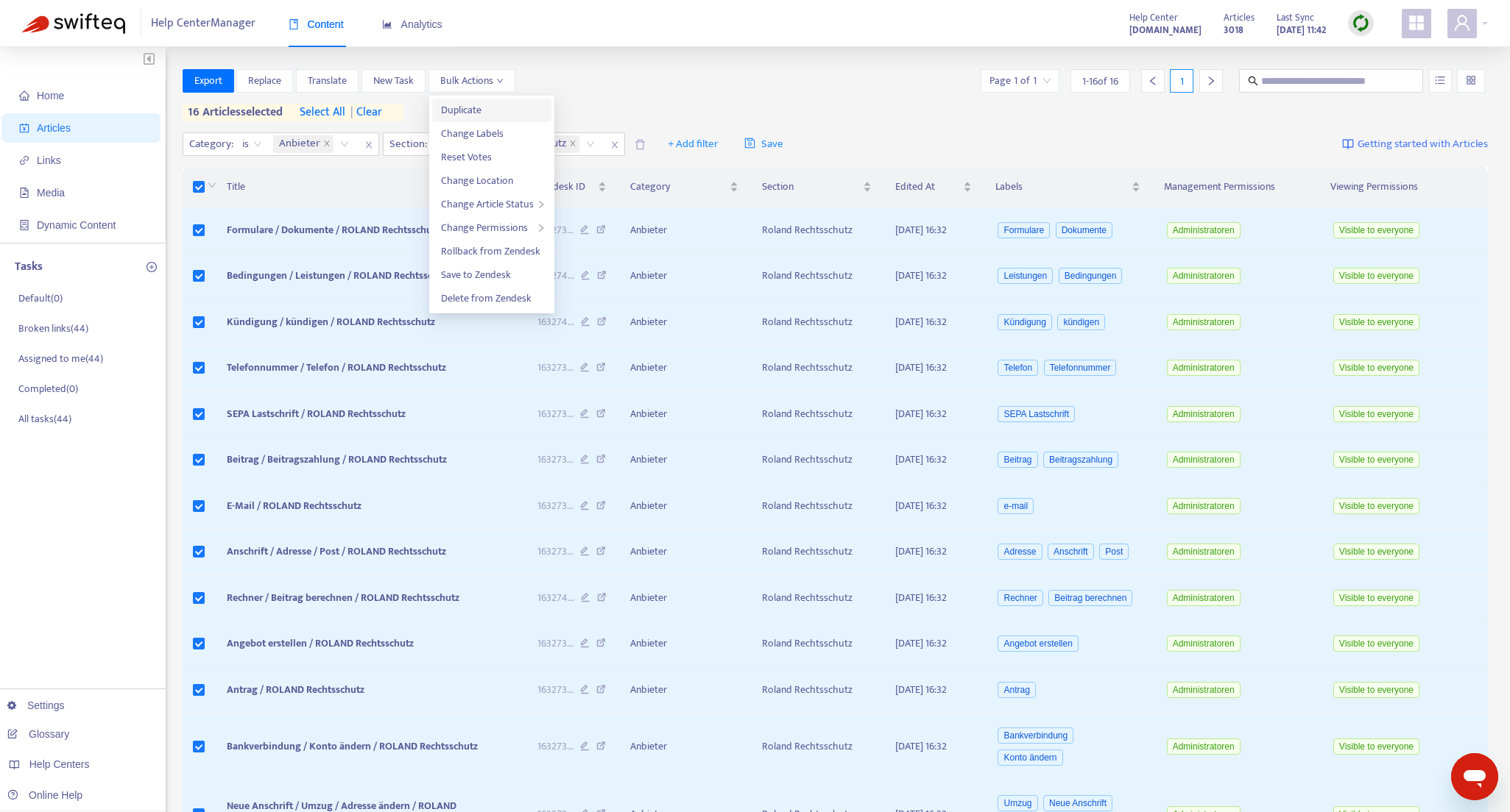
click at [466, 107] on span "Duplicate" at bounding box center [461, 110] width 40 height 17
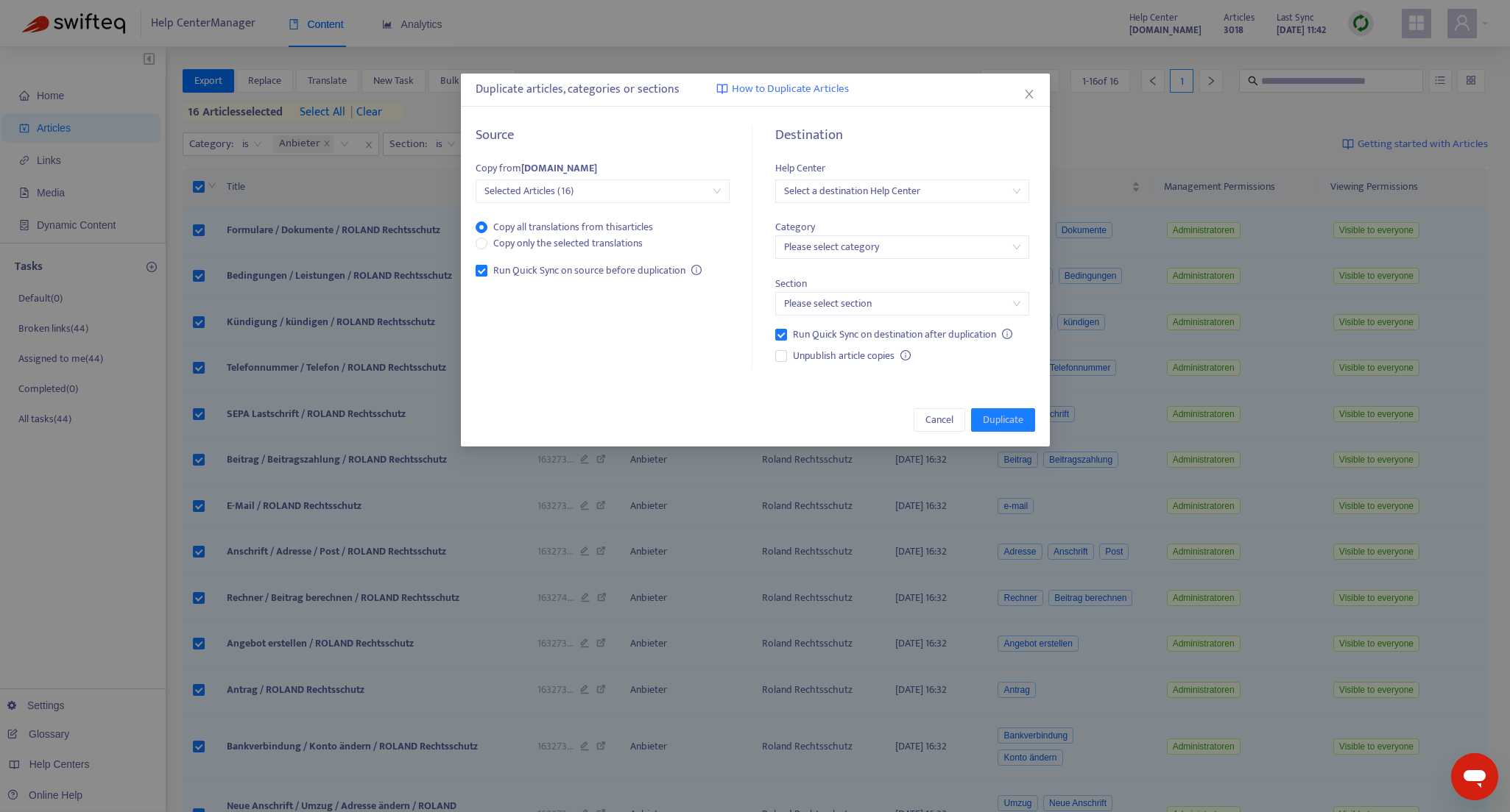
click at [867, 186] on input "search" at bounding box center [901, 191] width 236 height 22
click at [871, 292] on div "[DOMAIN_NAME]" at bounding box center [915, 291] width 256 height 17
click at [851, 252] on input "search" at bounding box center [901, 246] width 236 height 22
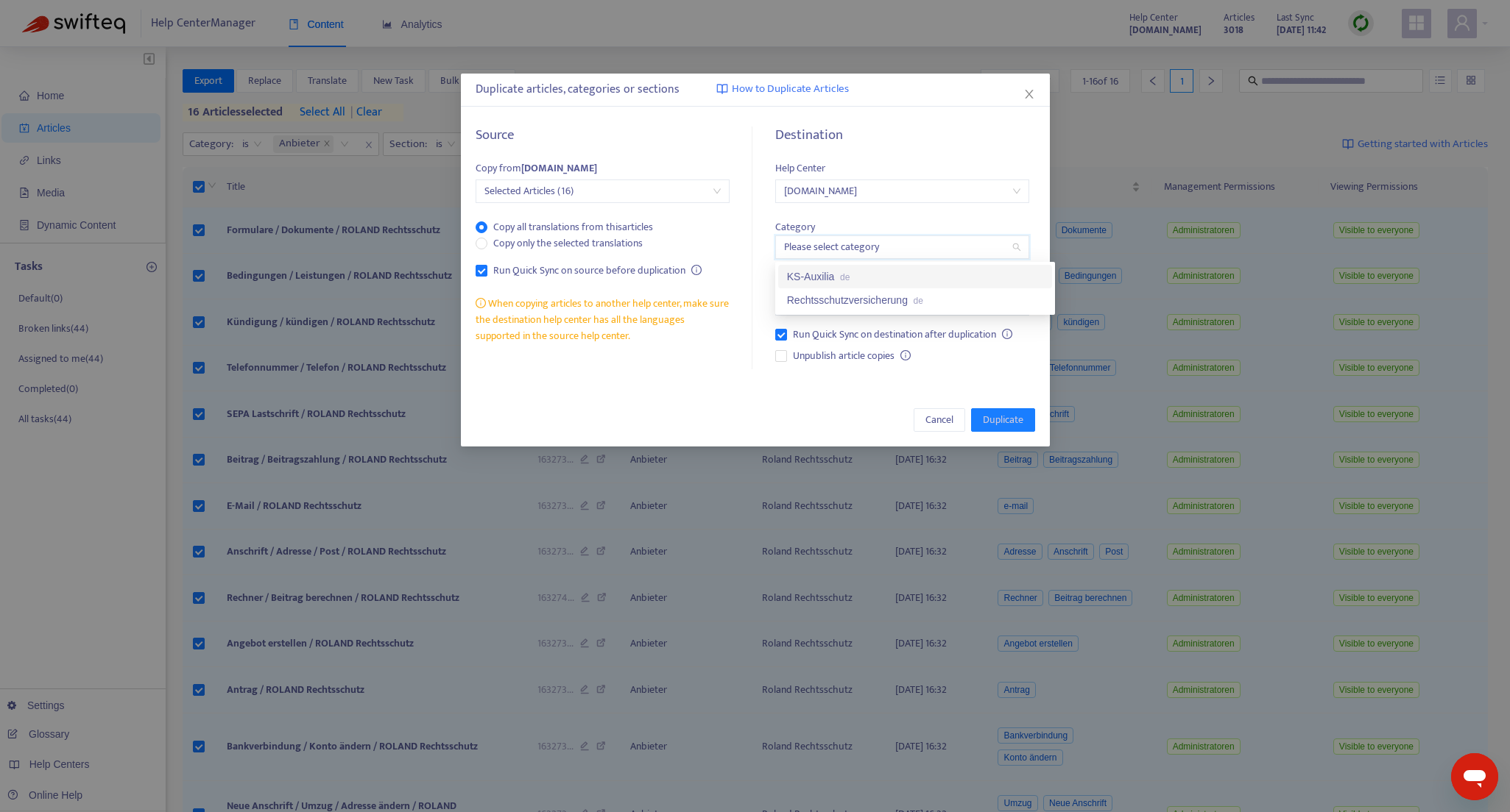
click at [831, 280] on div "KS-Auxilia de" at bounding box center [915, 277] width 256 height 17
click at [850, 307] on input "search" at bounding box center [901, 303] width 236 height 22
click at [852, 333] on div "Änderungen und Mitteilungen de" at bounding box center [915, 333] width 256 height 17
click at [1004, 419] on span "Duplicate" at bounding box center [1003, 419] width 40 height 17
